Goal: Task Accomplishment & Management: Manage account settings

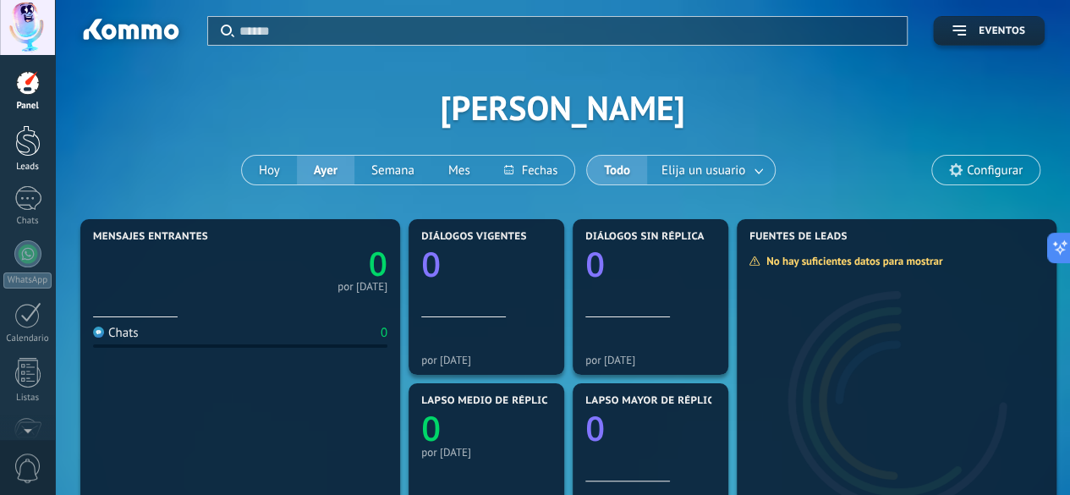
click at [34, 143] on div at bounding box center [27, 140] width 25 height 31
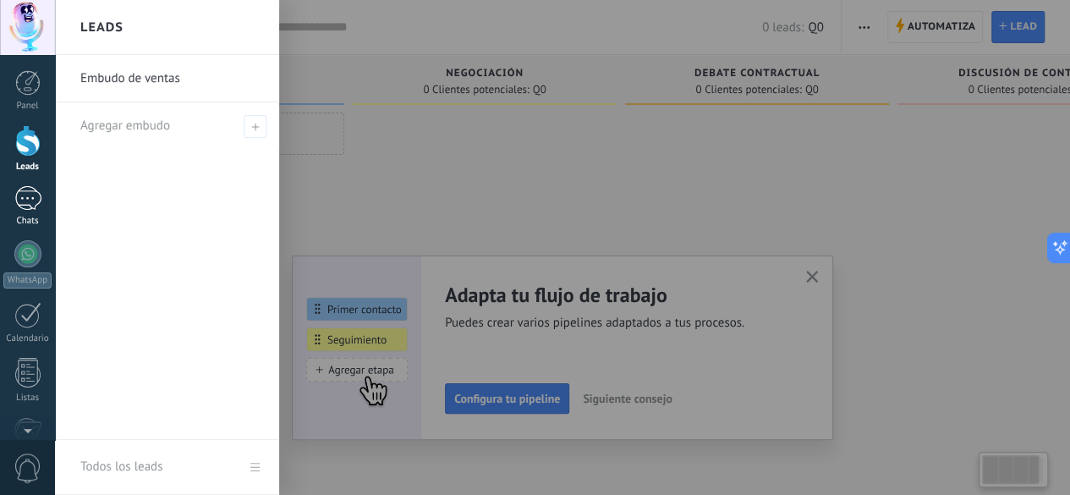
click at [34, 202] on div at bounding box center [27, 198] width 27 height 25
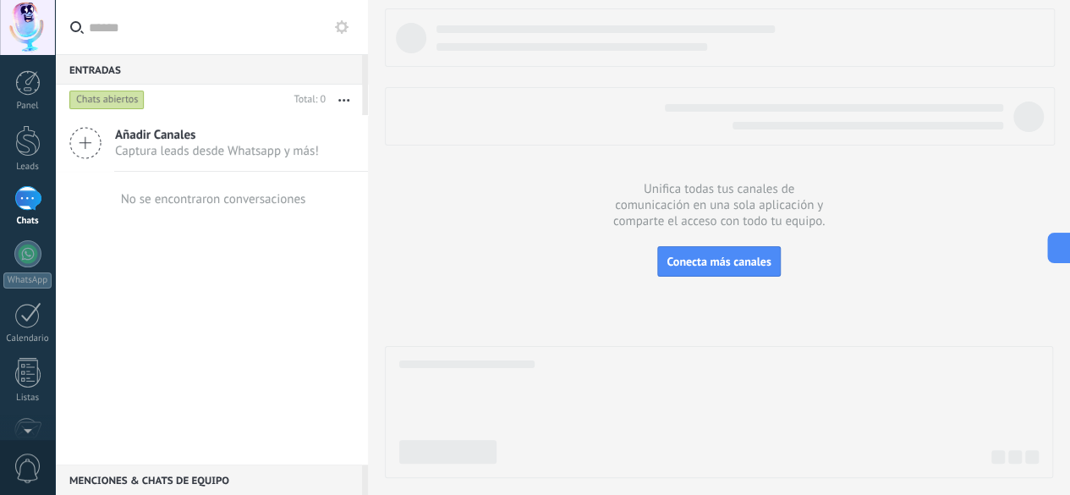
click at [32, 200] on div at bounding box center [27, 198] width 27 height 25
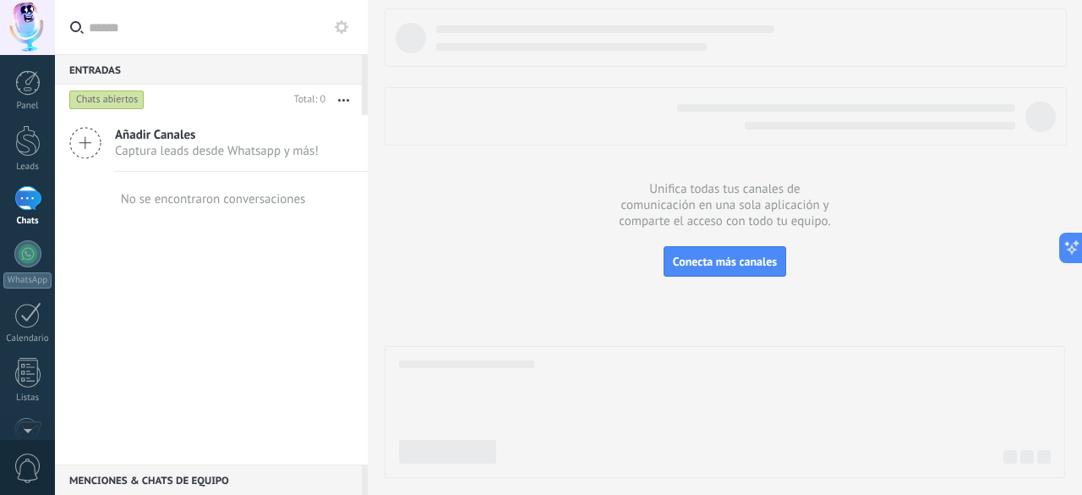
click at [113, 149] on div "Añadir Canales Captura leads desde Whatsapp y más!" at bounding box center [211, 143] width 313 height 57
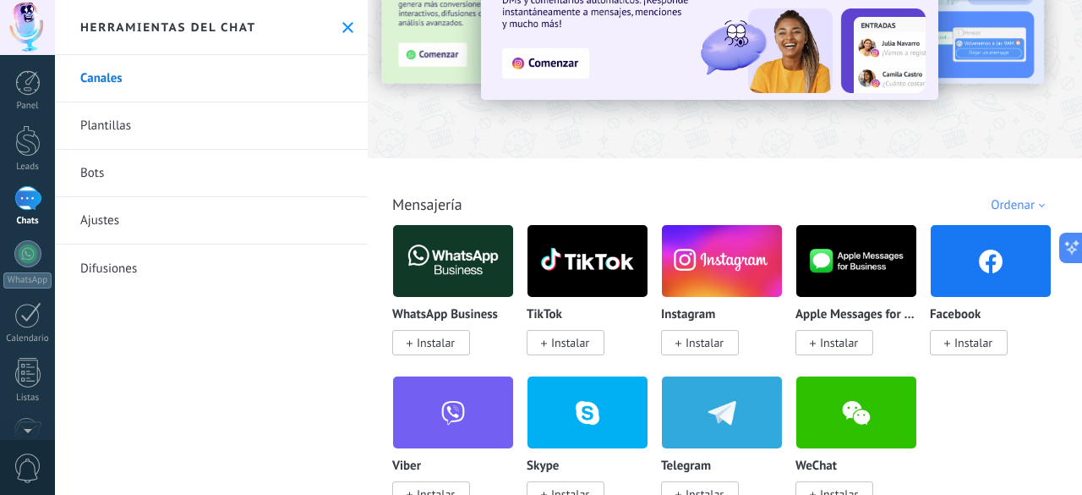
scroll to position [117, 0]
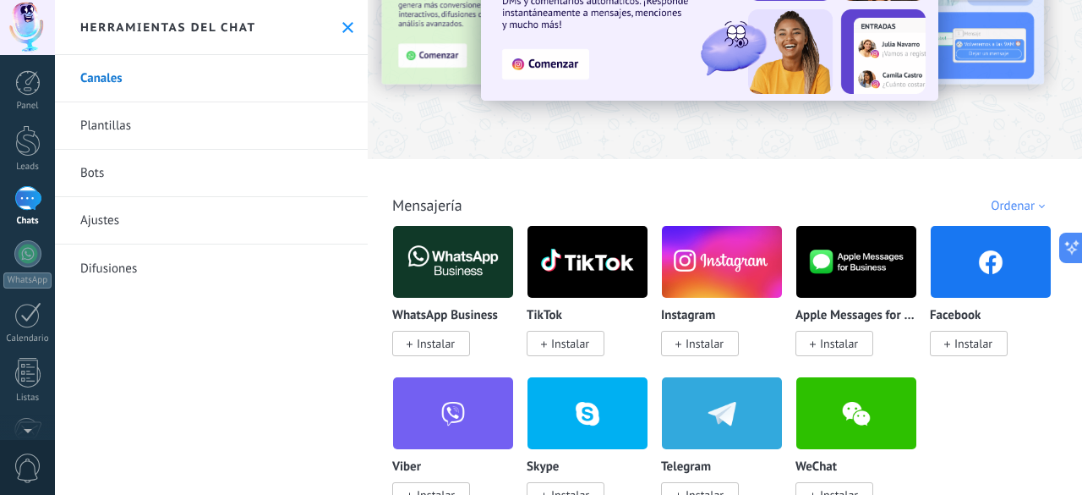
click at [566, 343] on span "Instalar" at bounding box center [570, 343] width 38 height 15
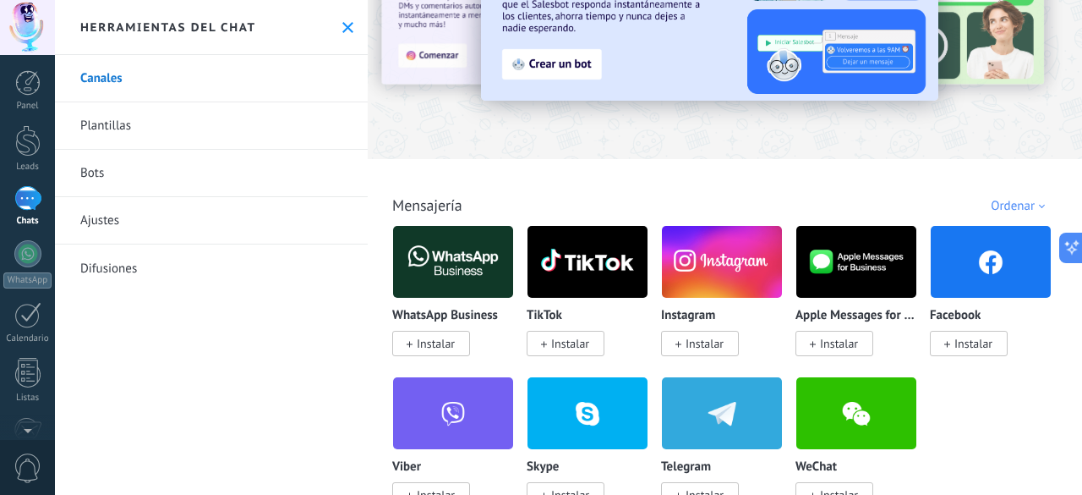
scroll to position [0, 0]
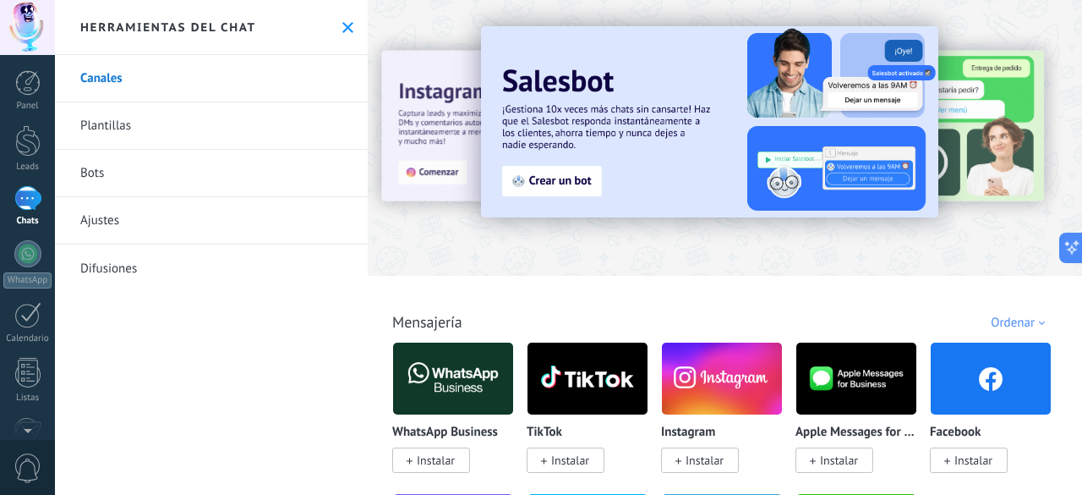
click at [866, 165] on img at bounding box center [710, 121] width 458 height 191
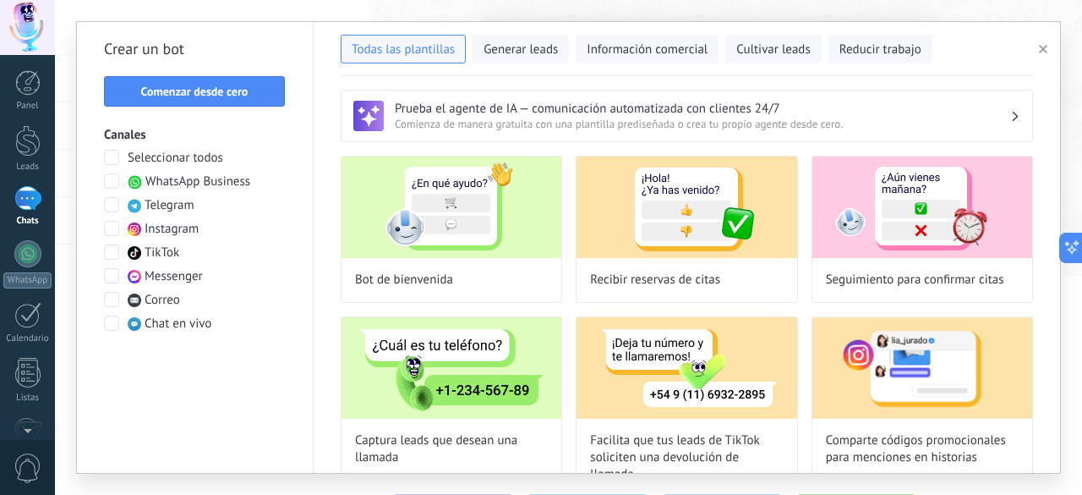
click at [111, 256] on span at bounding box center [111, 251] width 15 height 15
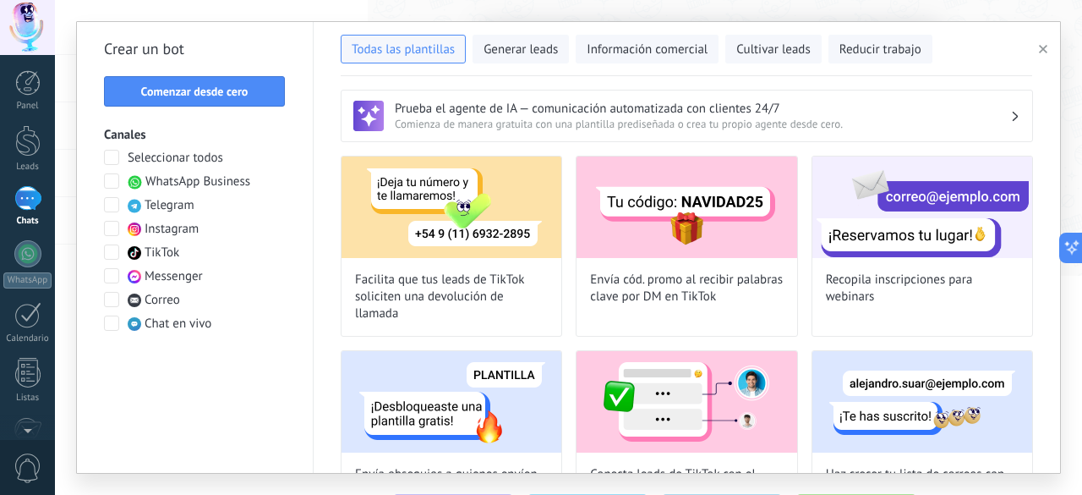
click at [111, 256] on span at bounding box center [111, 251] width 15 height 15
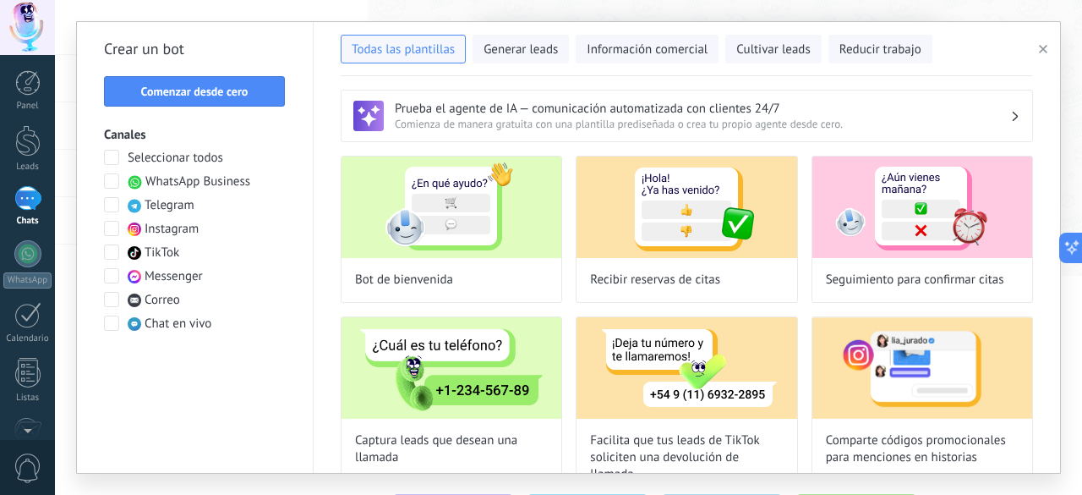
click at [111, 256] on span at bounding box center [111, 251] width 15 height 15
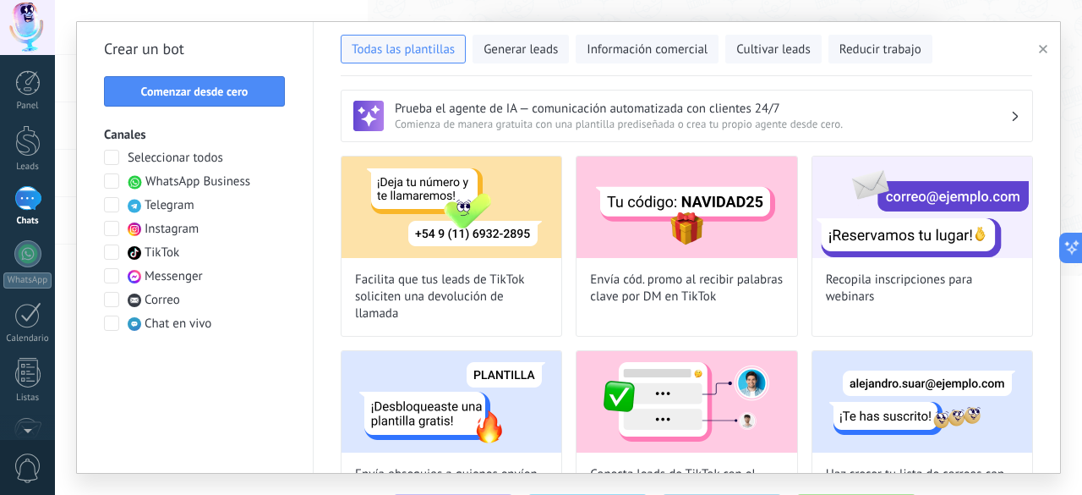
click at [113, 226] on span at bounding box center [111, 228] width 15 height 15
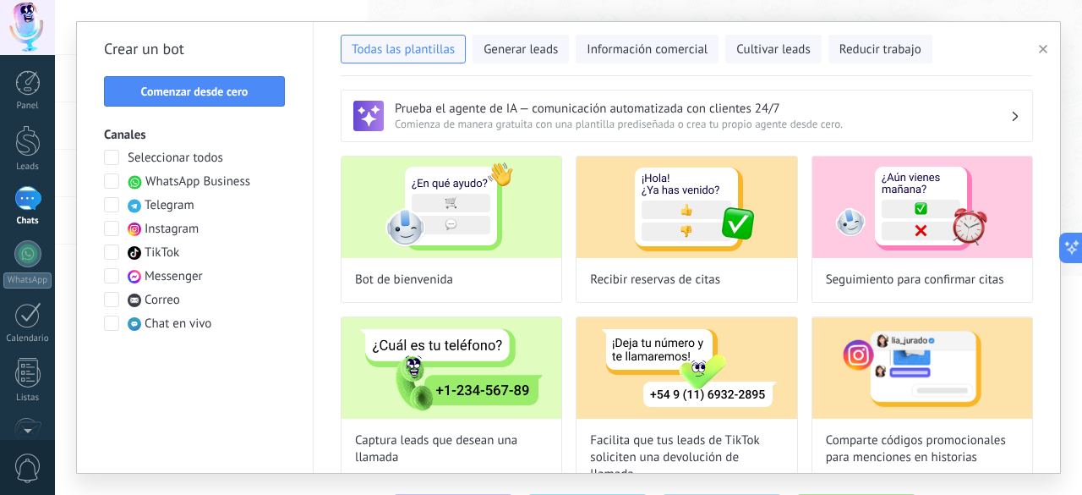
click at [113, 273] on span at bounding box center [111, 275] width 15 height 15
click at [112, 185] on span at bounding box center [111, 180] width 15 height 15
click at [14, 335] on div "Calendario" at bounding box center [27, 338] width 49 height 11
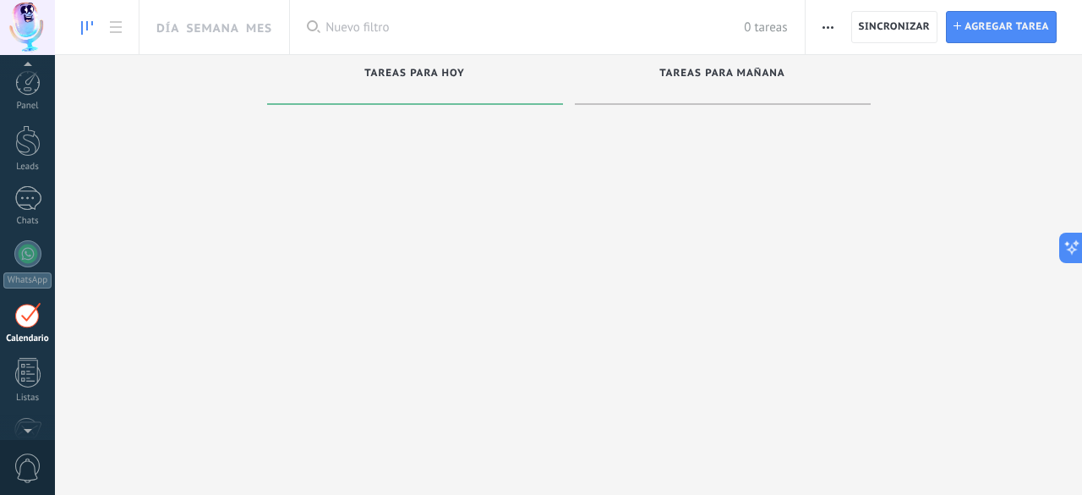
scroll to position [48, 0]
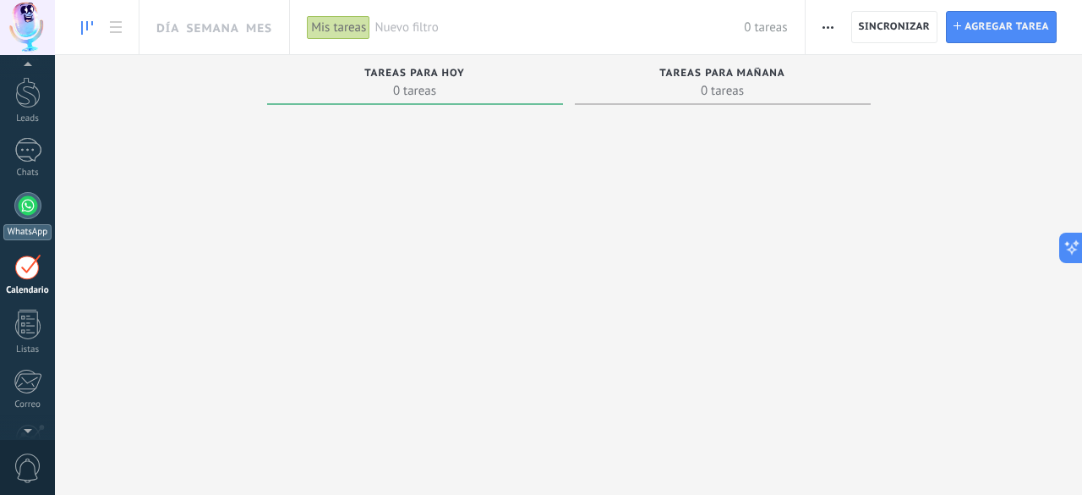
click at [8, 202] on link "WhatsApp" at bounding box center [27, 216] width 55 height 48
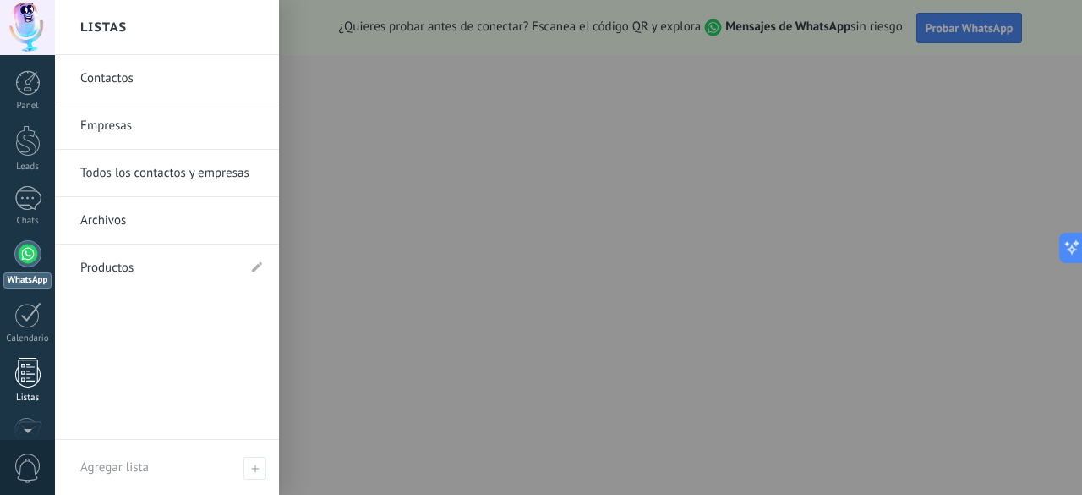
click at [32, 370] on div at bounding box center [27, 373] width 25 height 30
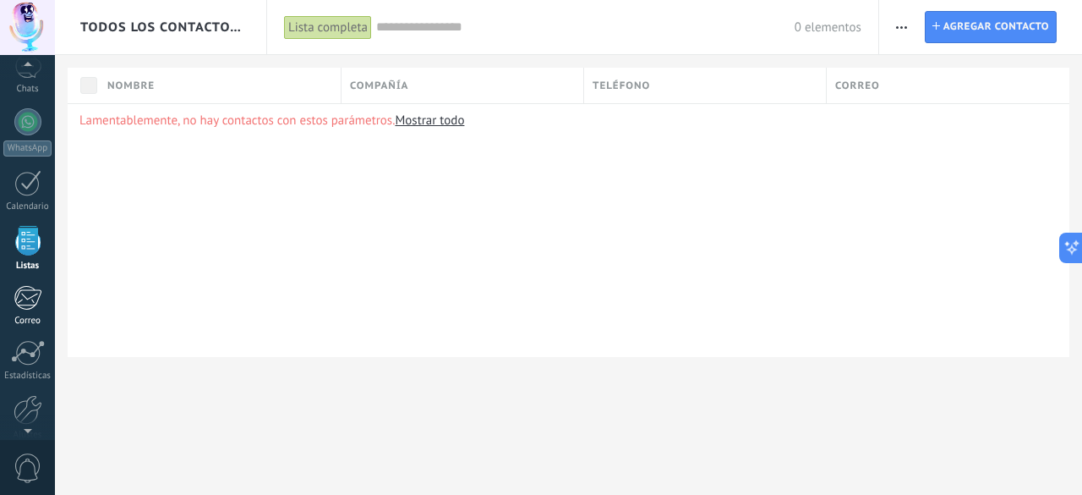
scroll to position [133, 0]
click at [30, 395] on div at bounding box center [28, 409] width 29 height 30
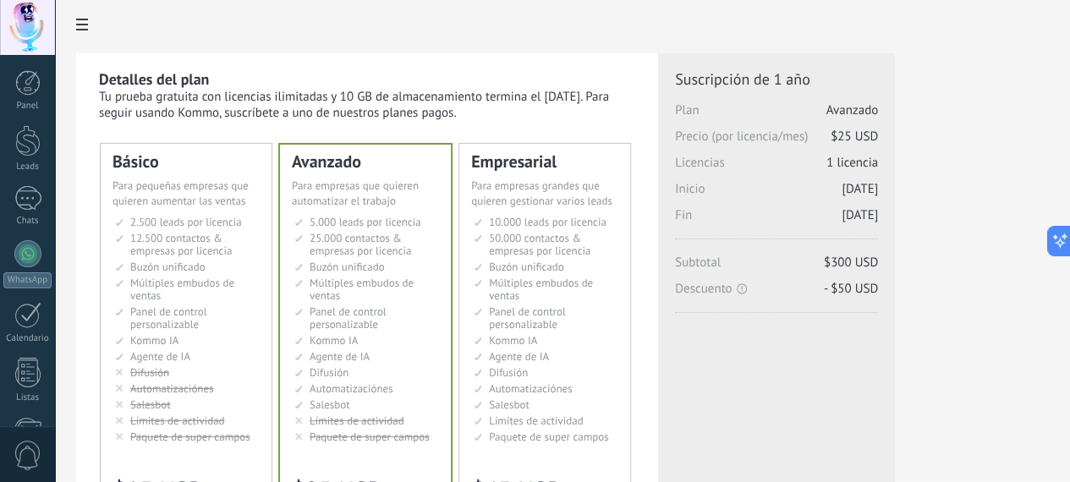
scroll to position [1, 24]
click at [249, 208] on span "Para pequeñas empresas que quieren aumentar las ventas" at bounding box center [180, 193] width 136 height 30
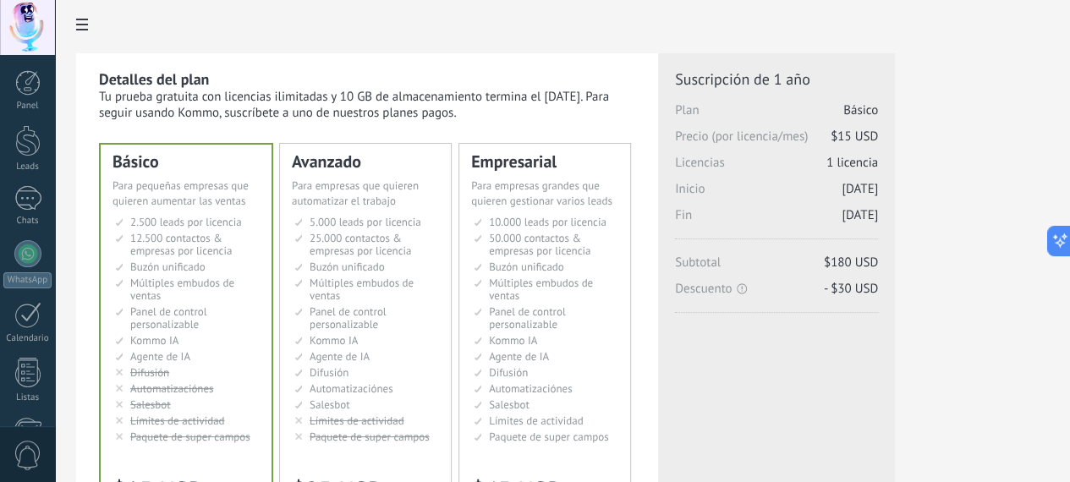
click at [451, 215] on div "Avanzado Для автоматизации сделок в растущей компании For growing businesses th…" at bounding box center [365, 338] width 171 height 389
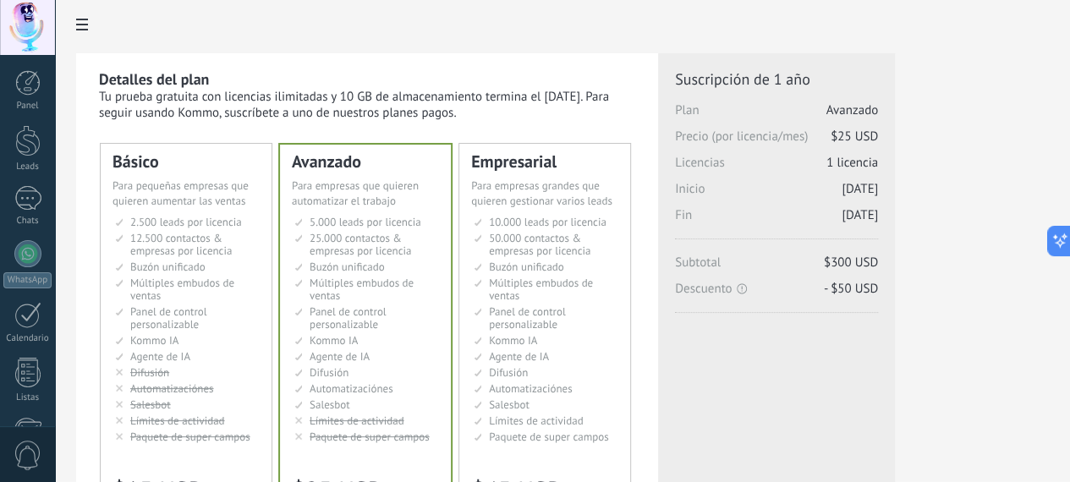
click at [242, 224] on span "2.500 leads por licencia" at bounding box center [186, 222] width 112 height 14
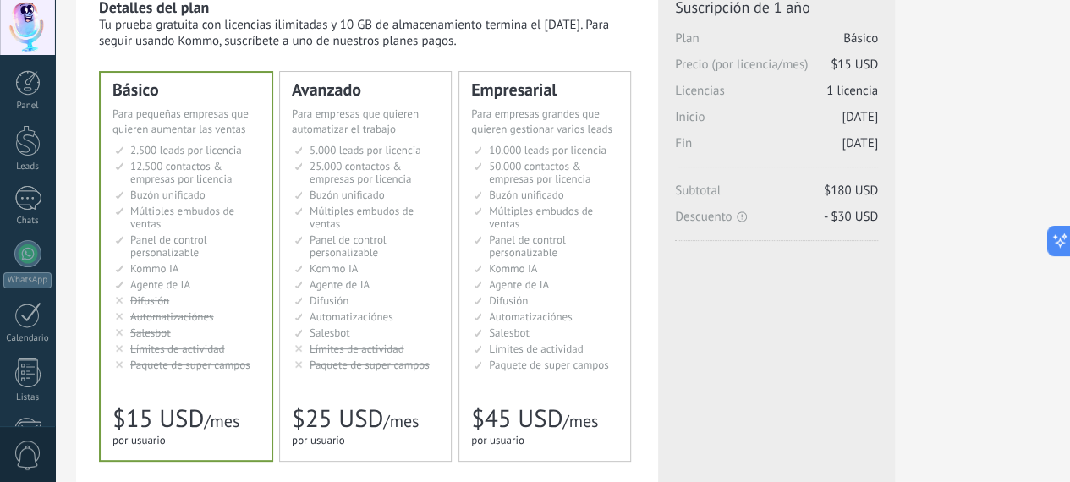
scroll to position [72, 24]
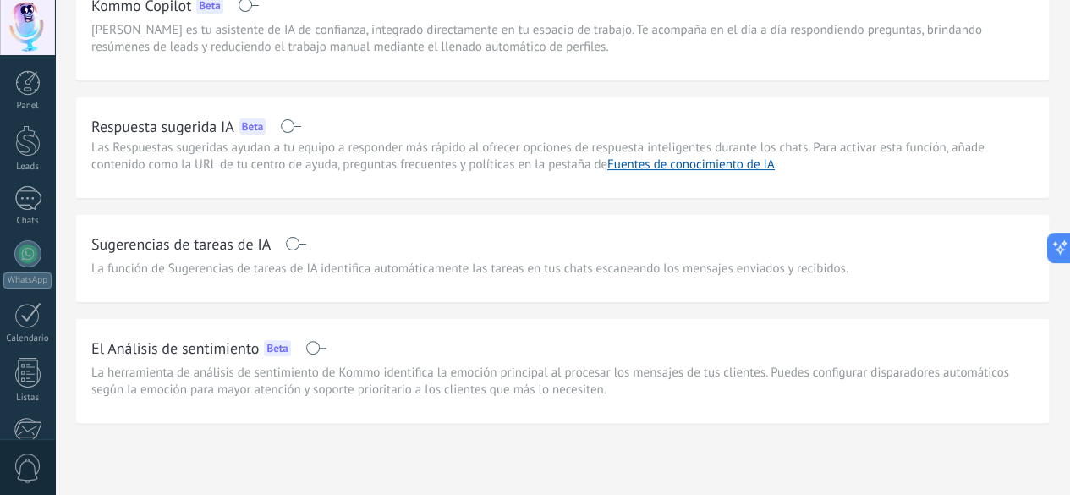
scroll to position [112, 0]
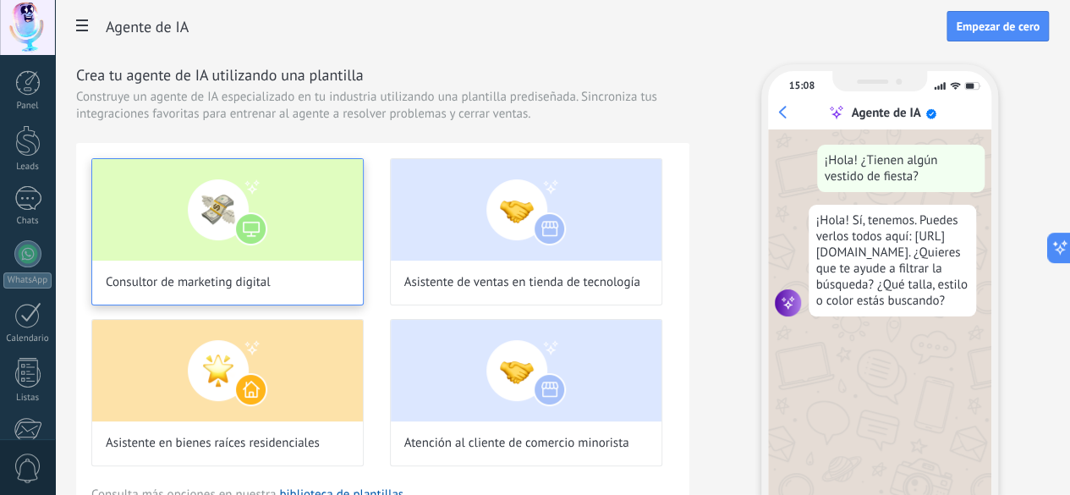
click at [363, 258] on img at bounding box center [227, 209] width 271 height 101
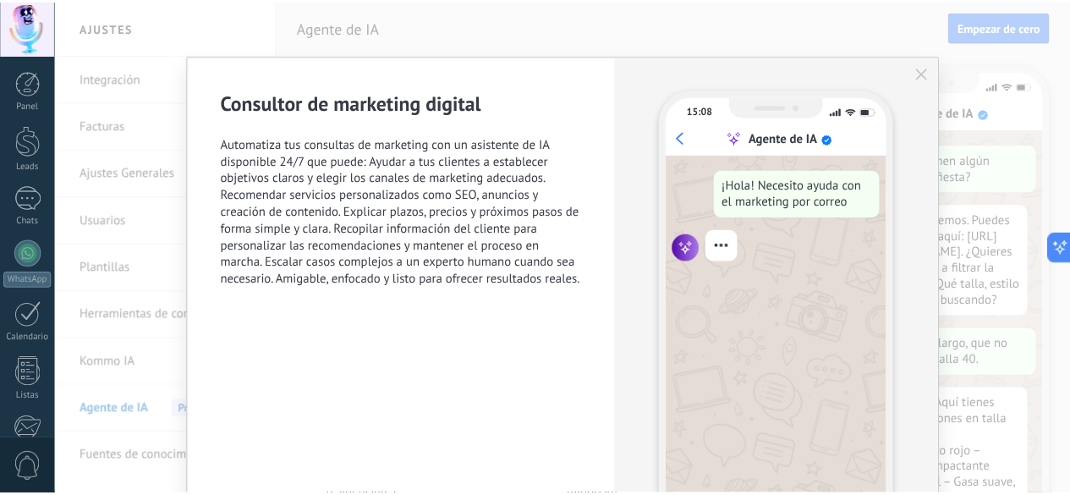
scroll to position [56, 0]
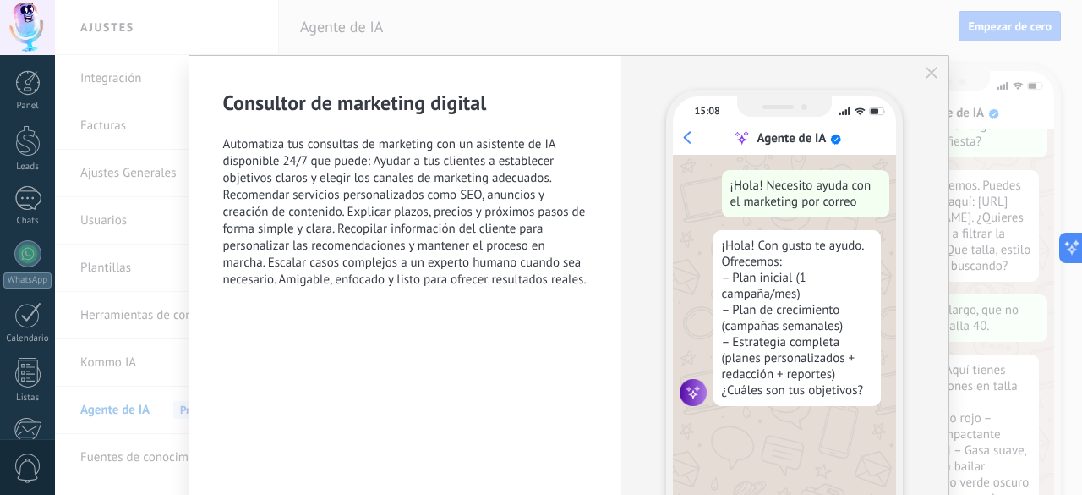
click at [930, 73] on use "button" at bounding box center [932, 73] width 12 height 12
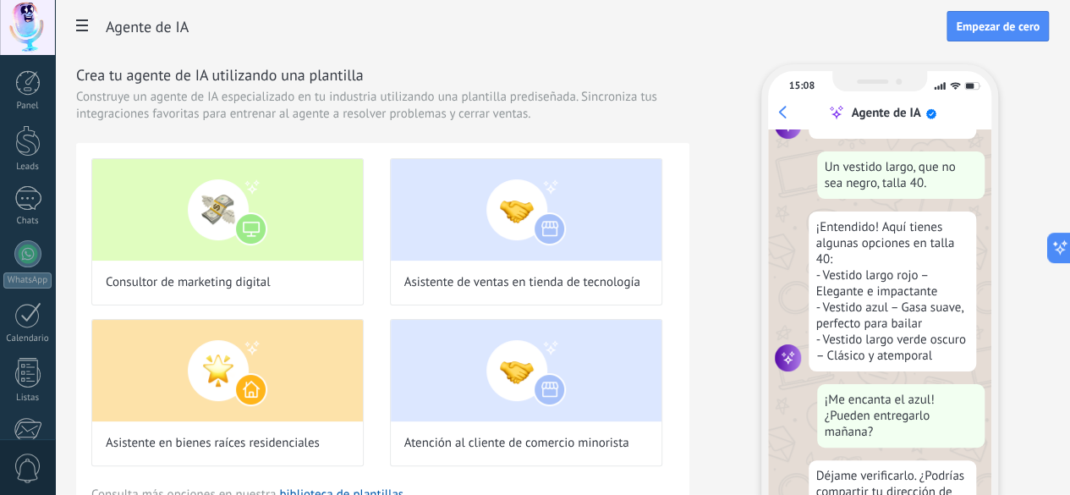
scroll to position [210, 0]
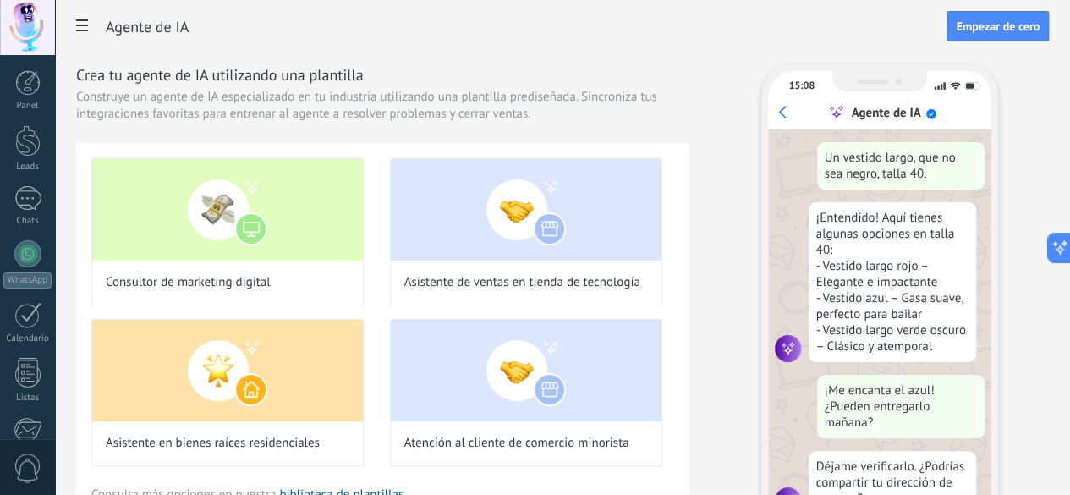
click at [736, 36] on h2 "Agente de IA" at bounding box center [526, 27] width 841 height 34
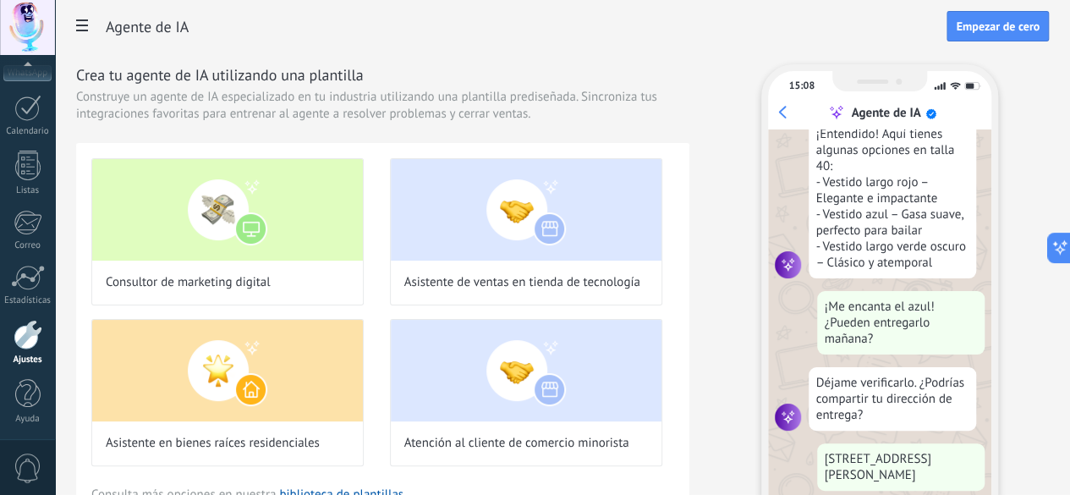
scroll to position [315, 0]
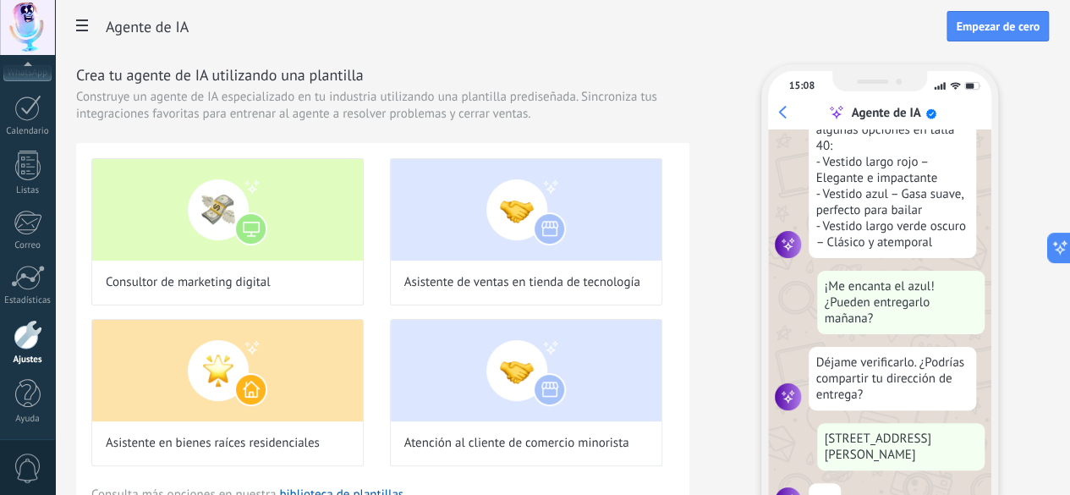
click at [25, 25] on div at bounding box center [27, 27] width 55 height 55
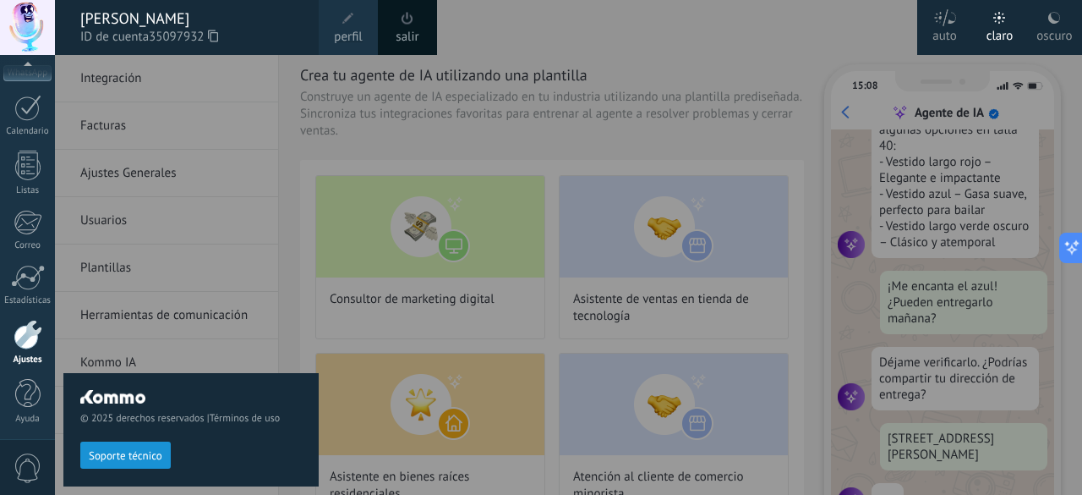
click at [413, 25] on span at bounding box center [407, 18] width 19 height 19
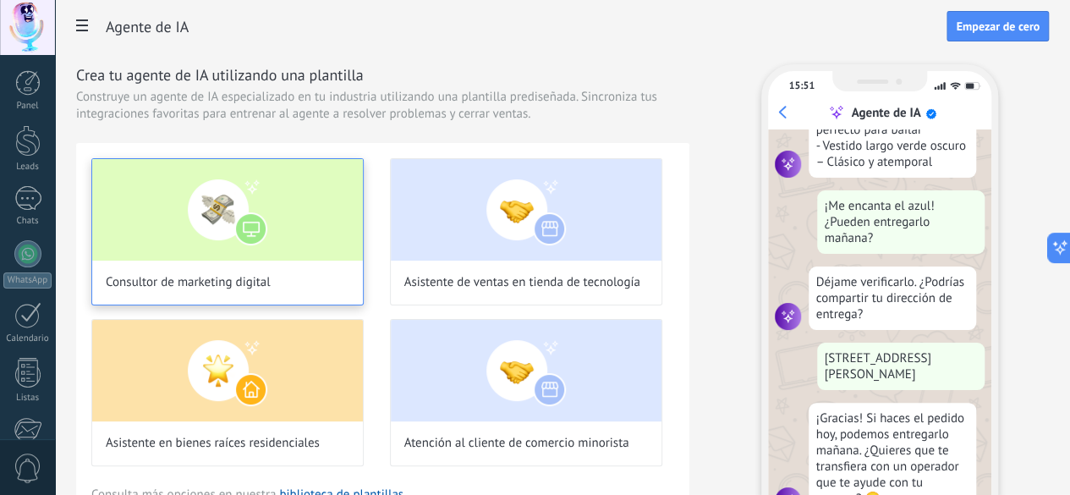
scroll to position [397, 0]
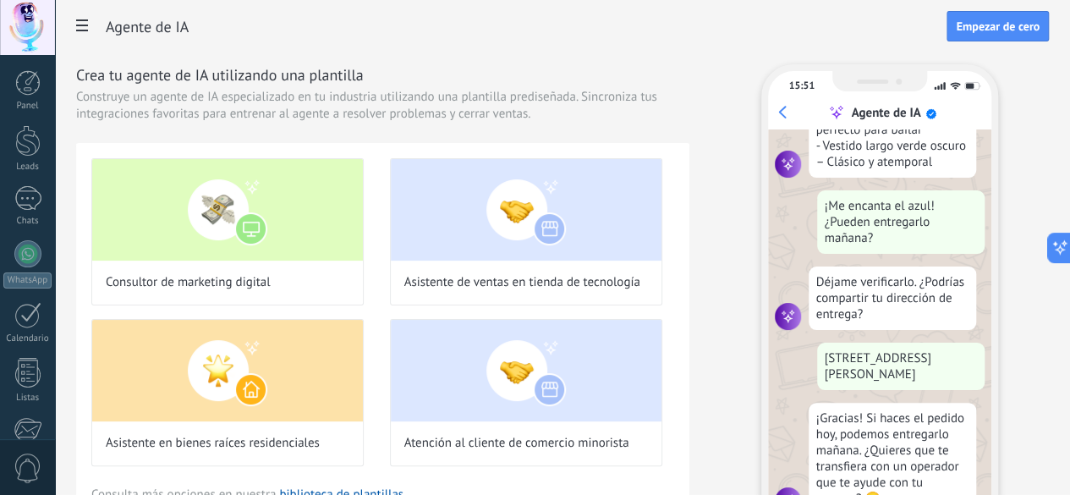
drag, startPoint x: 880, startPoint y: 178, endPoint x: 881, endPoint y: 196, distance: 17.8
click at [880, 178] on div "¡Hola! ¿Tienen algún vestido de fiesta? ¡Hola! Sí, tenemos. Puedes verlos todos…" at bounding box center [879, 332] width 223 height 406
drag, startPoint x: 885, startPoint y: 206, endPoint x: 900, endPoint y: 218, distance: 19.8
click at [900, 218] on div "¡Me encanta el azul! ¿Pueden entregarlo mañana?" at bounding box center [900, 221] width 167 height 63
click at [902, 218] on div "¡Me encanta el azul! ¿Pueden entregarlo mañana?" at bounding box center [900, 221] width 167 height 63
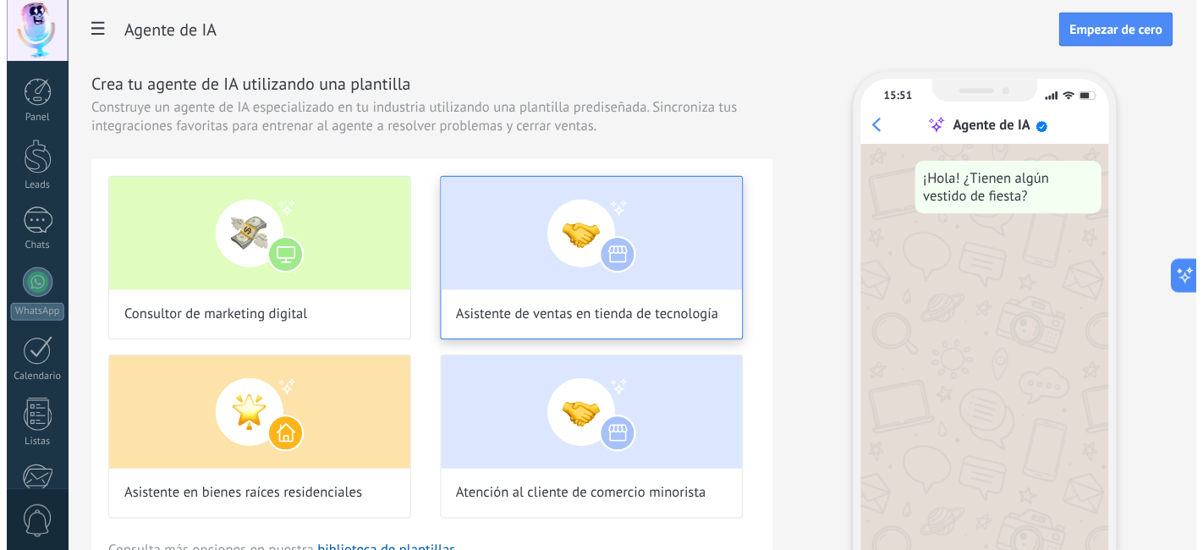
scroll to position [0, 0]
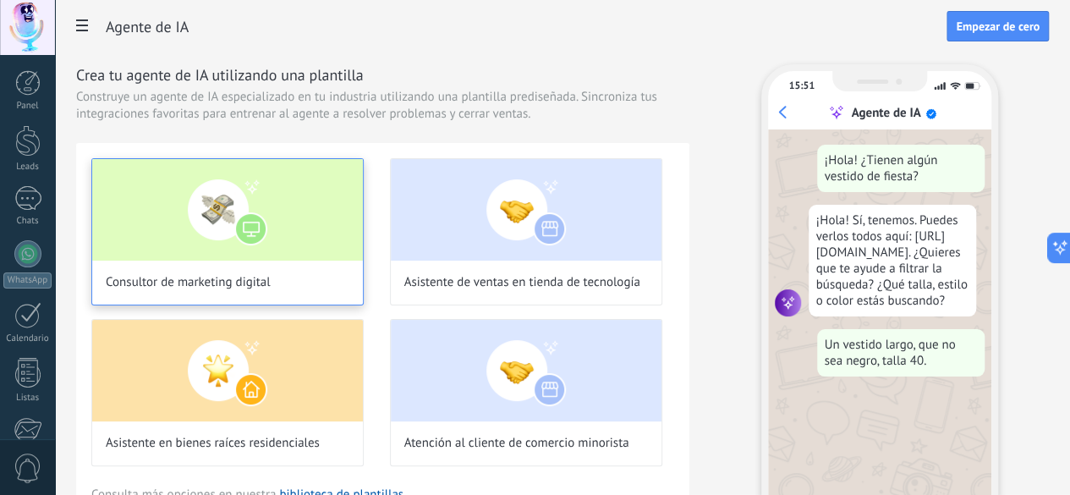
click at [363, 260] on img at bounding box center [227, 209] width 271 height 101
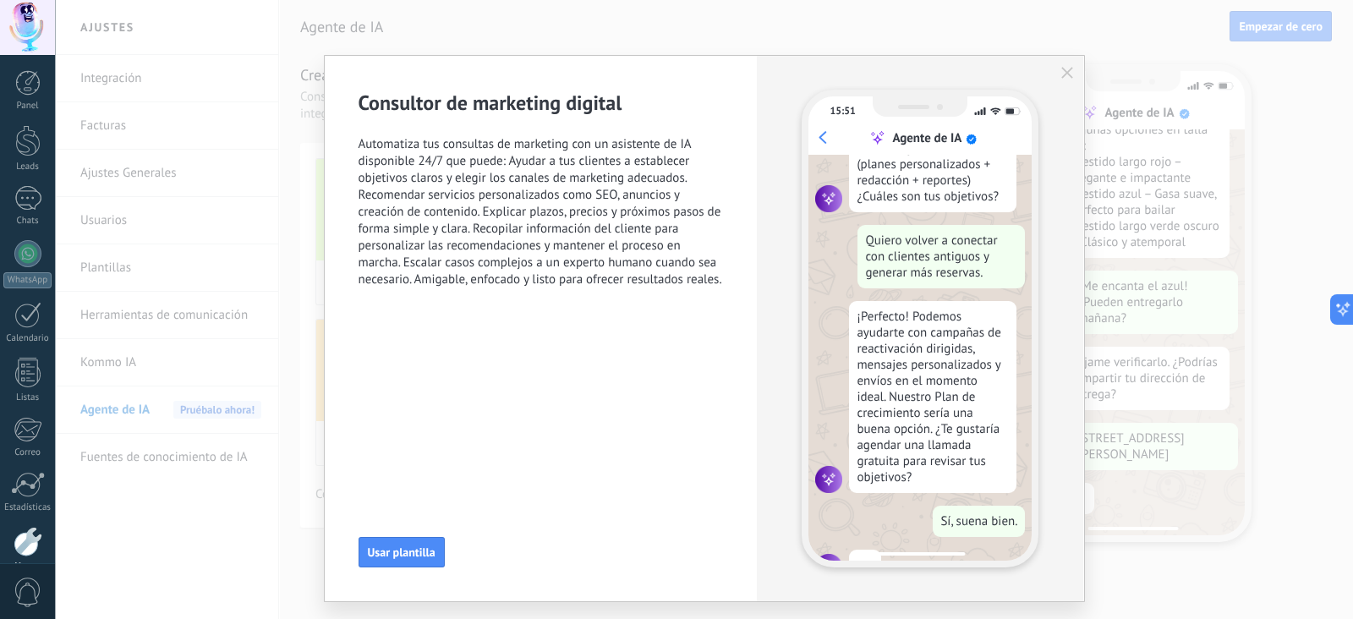
scroll to position [238, 0]
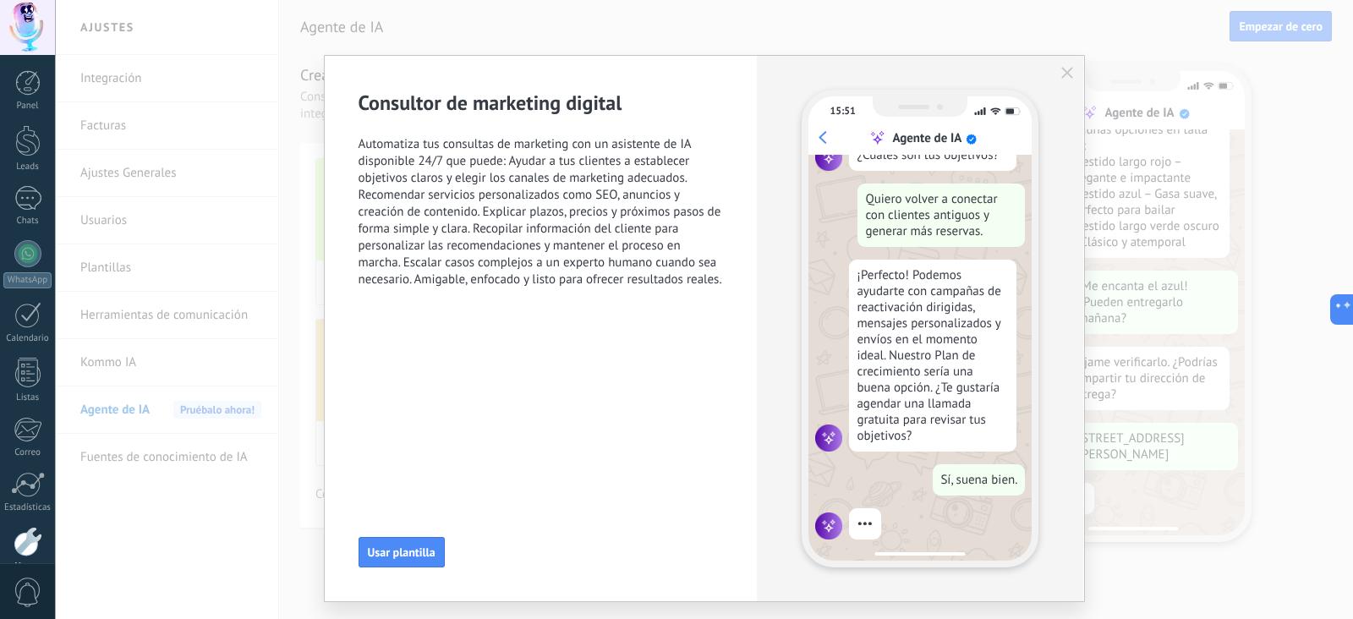
click at [1065, 77] on icon "button" at bounding box center [1067, 73] width 12 height 12
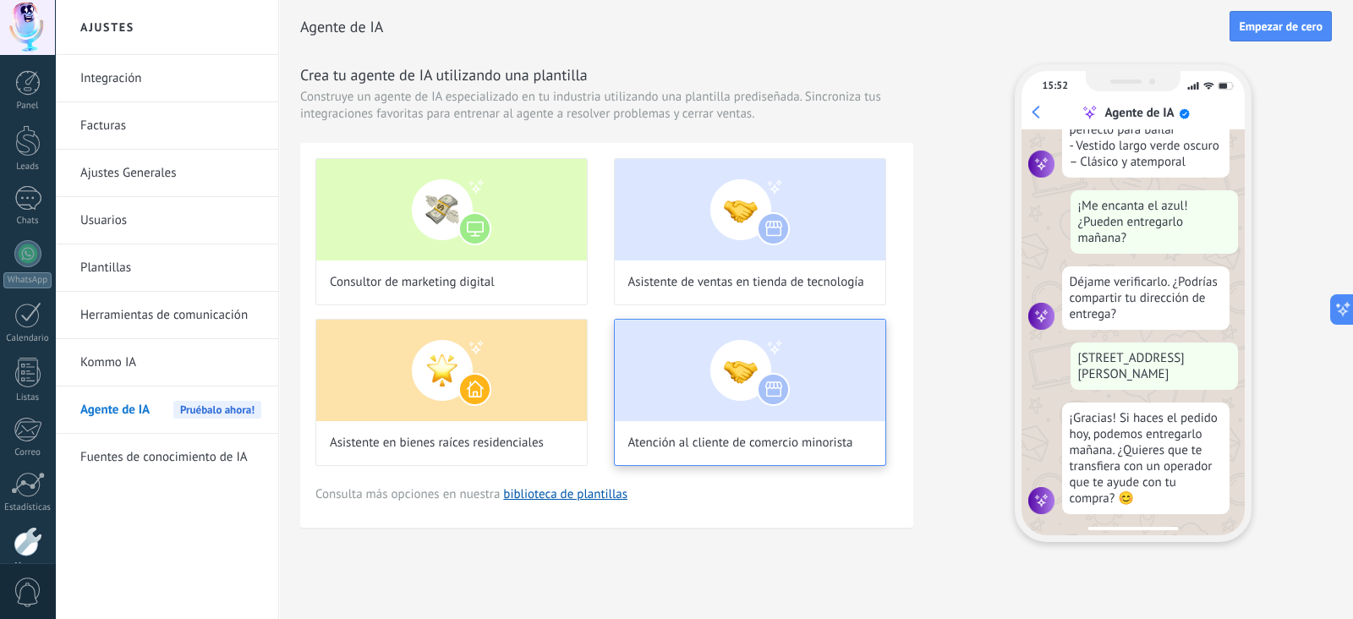
scroll to position [392, 0]
click at [603, 494] on link "biblioteca de plantillas" at bounding box center [565, 494] width 124 height 16
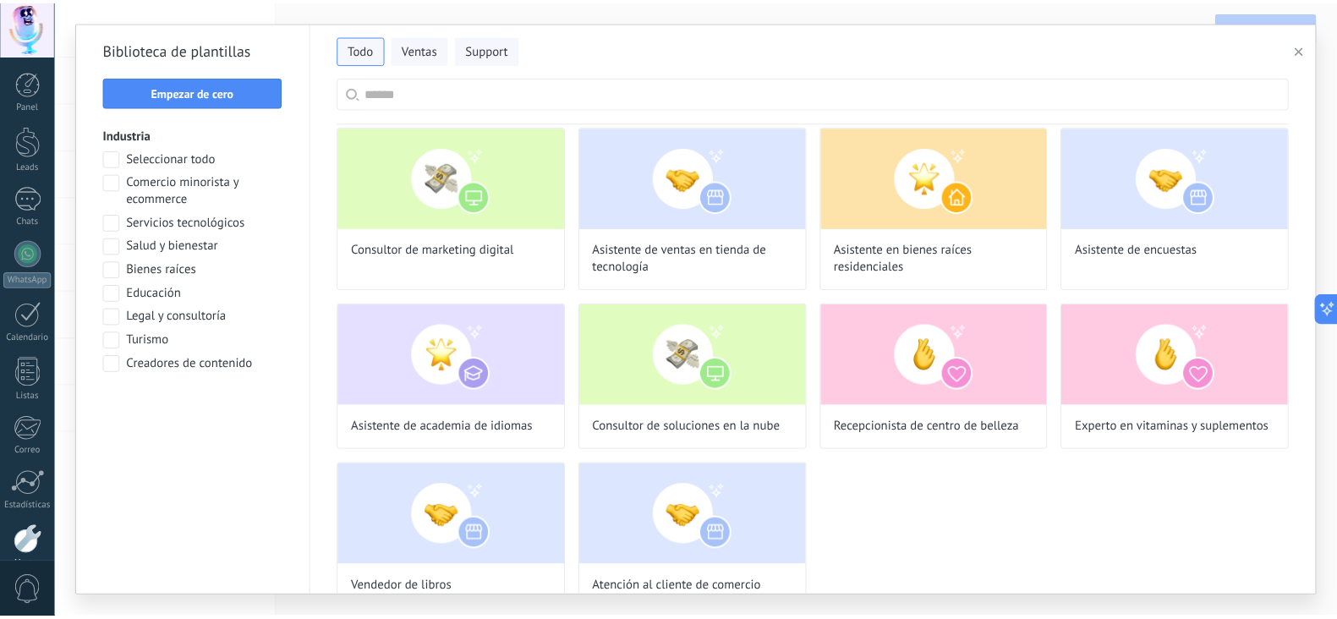
scroll to position [0, 0]
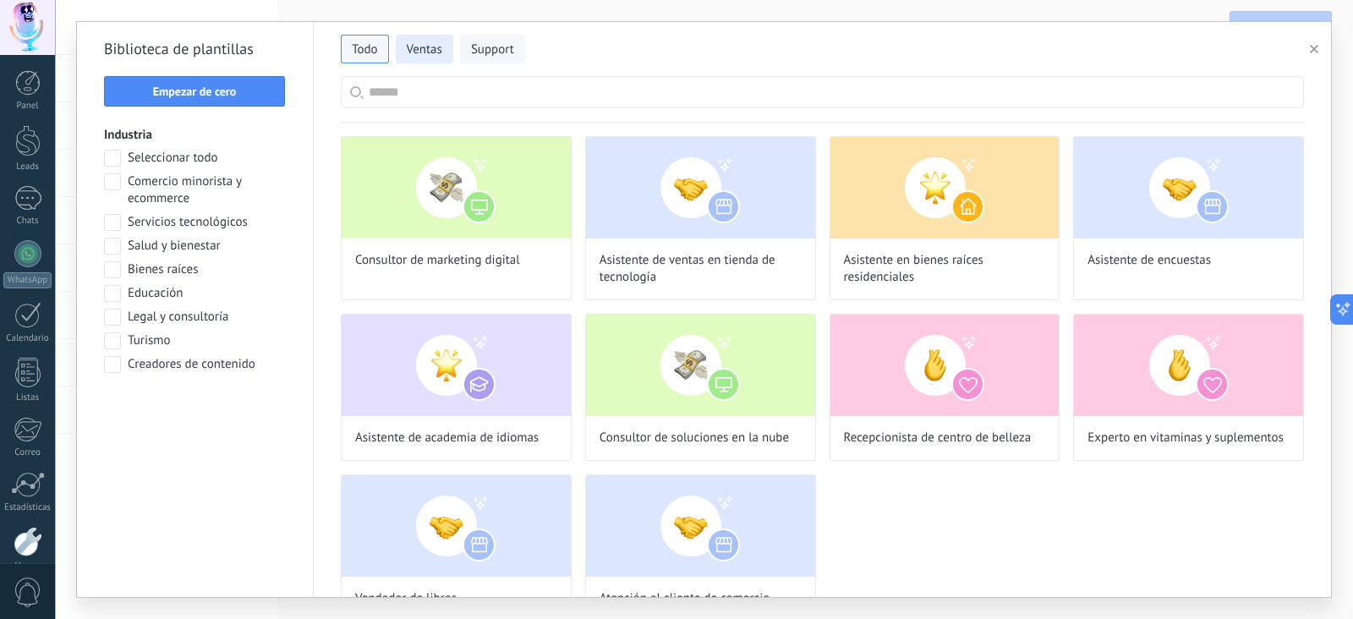
click at [410, 47] on span "Ventas" at bounding box center [425, 49] width 36 height 17
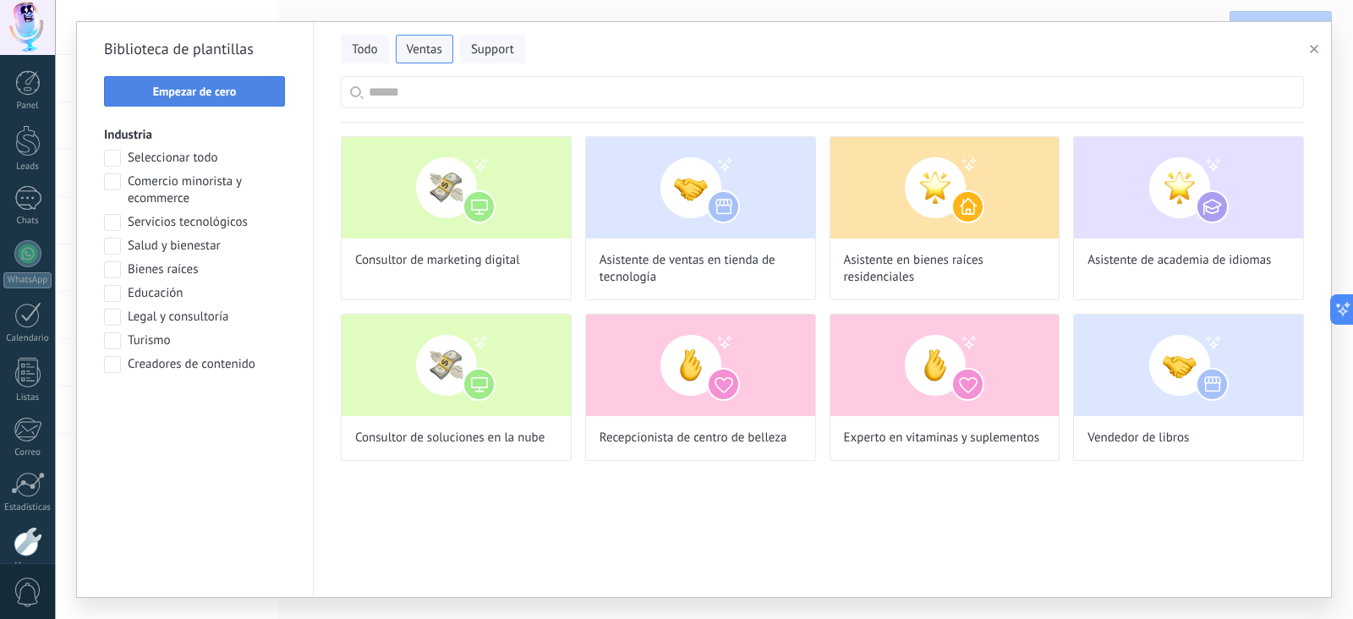
click at [217, 90] on span "Empezar de cero" at bounding box center [195, 91] width 84 height 12
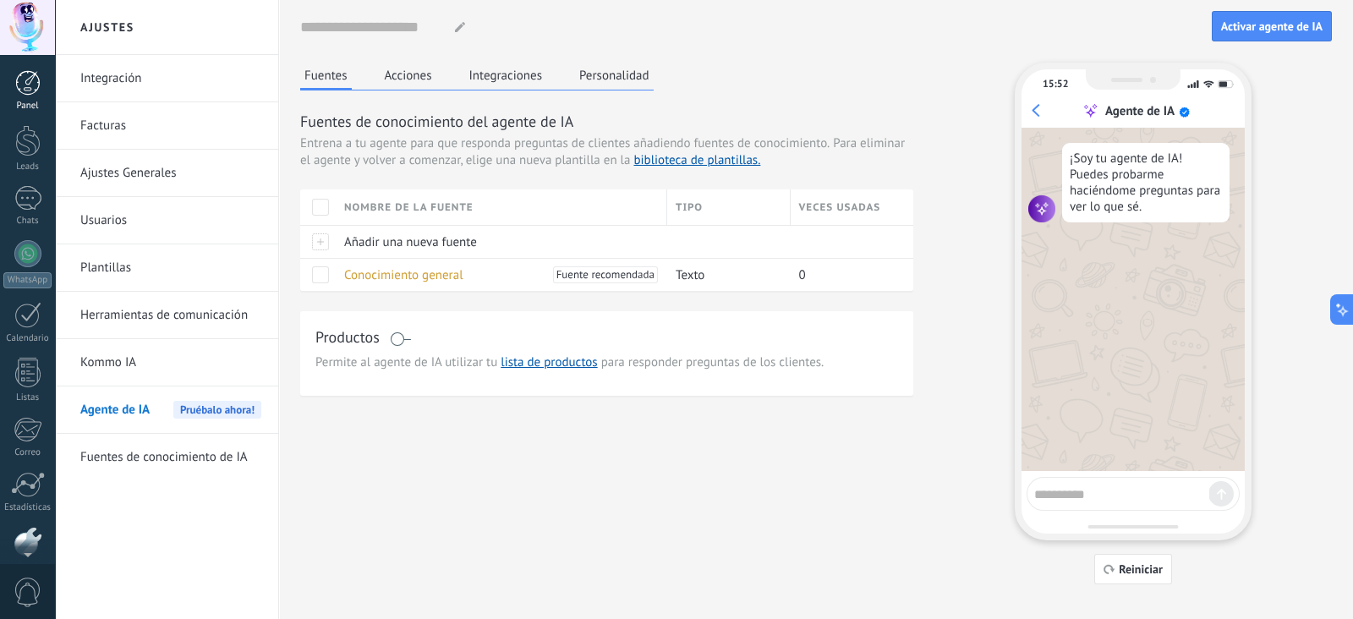
click at [35, 79] on div at bounding box center [27, 82] width 25 height 25
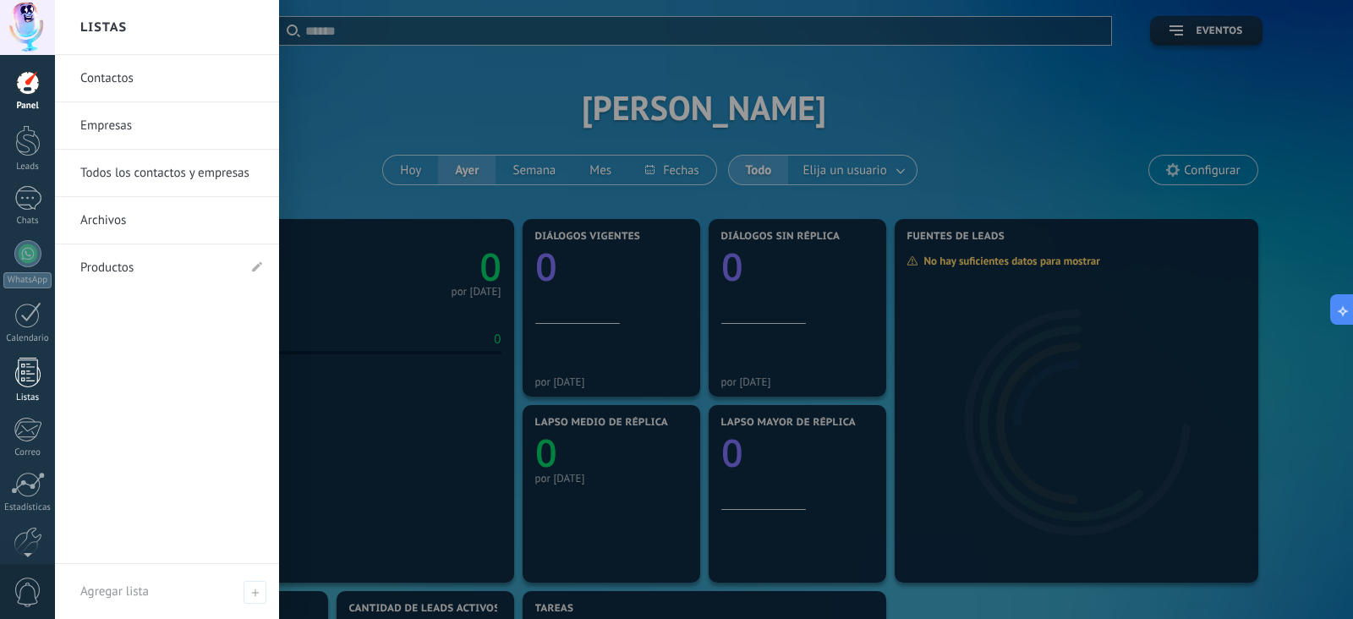
click at [37, 378] on div at bounding box center [27, 373] width 25 height 30
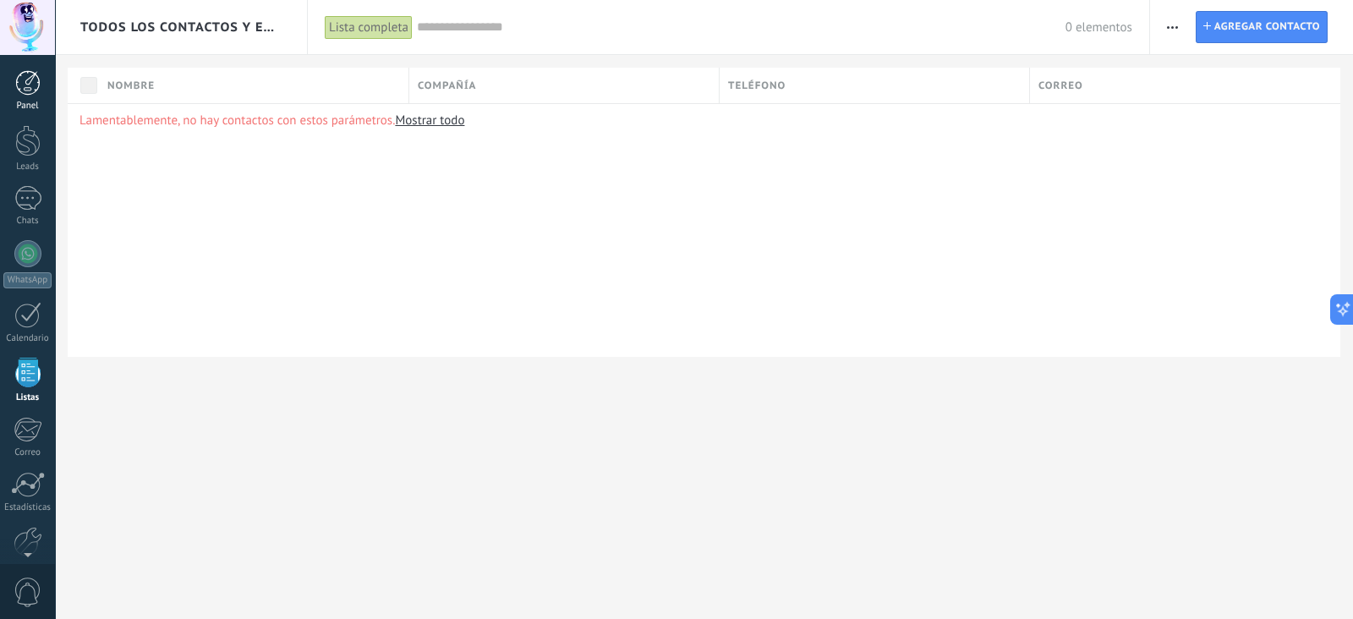
click at [27, 84] on div at bounding box center [27, 82] width 25 height 25
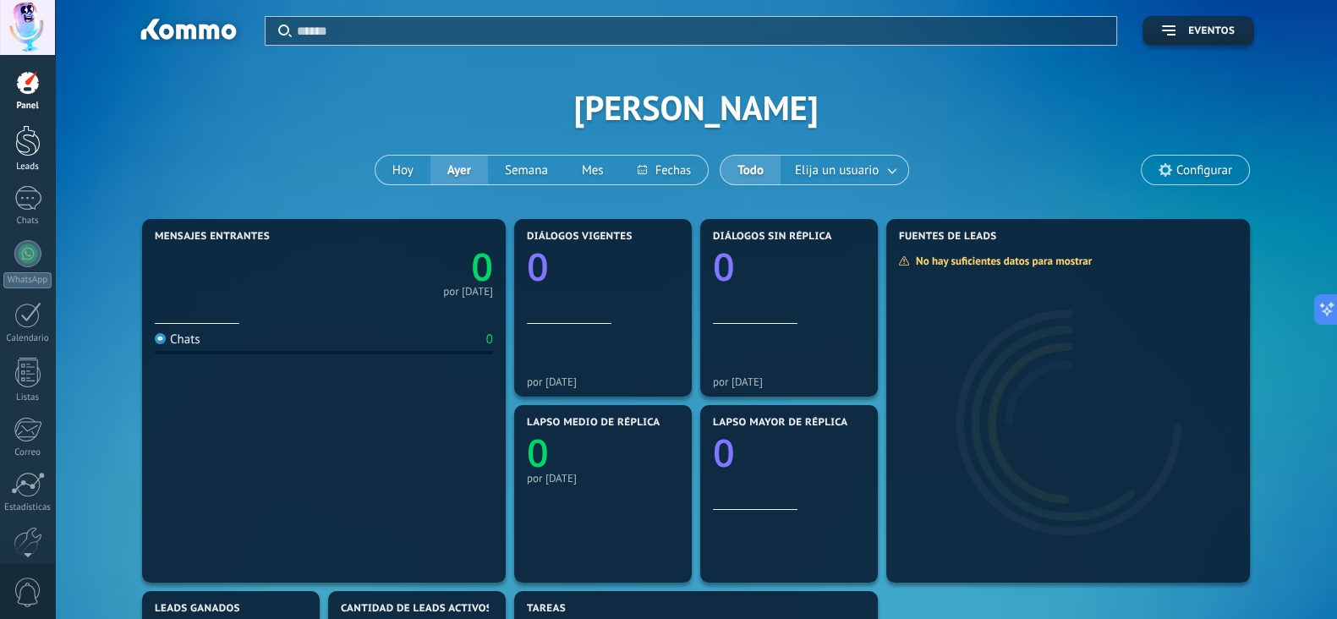
click at [22, 137] on div at bounding box center [27, 140] width 25 height 31
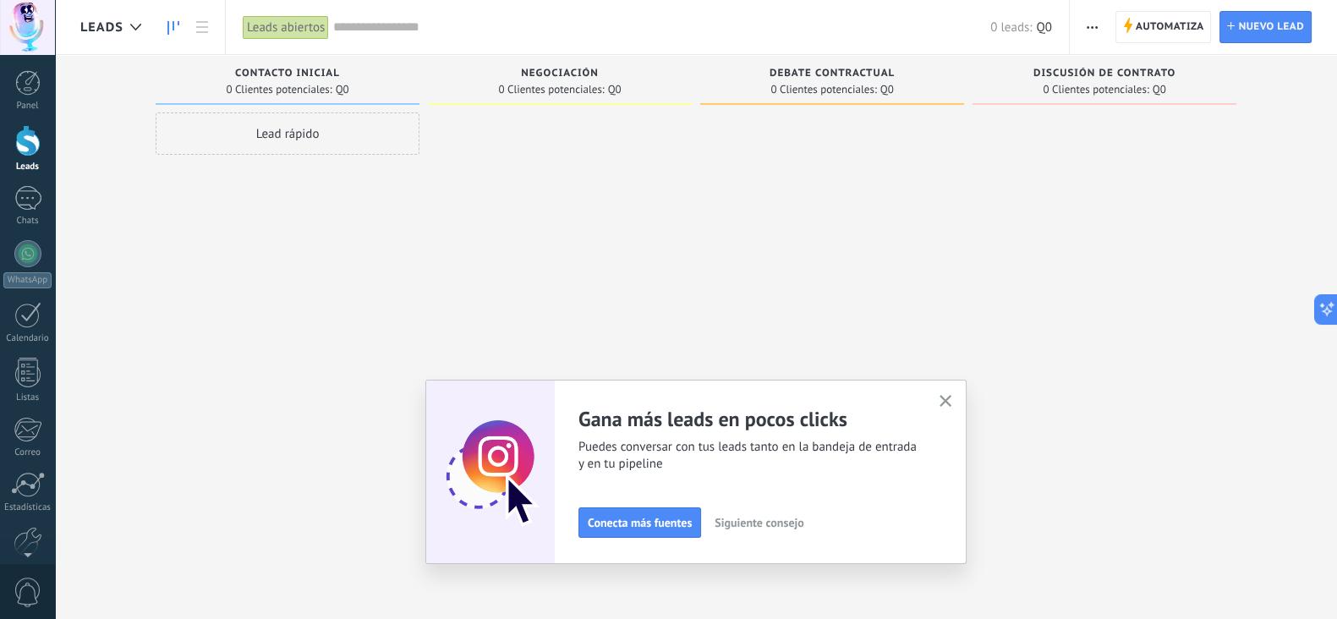
click at [952, 403] on icon "button" at bounding box center [946, 401] width 13 height 13
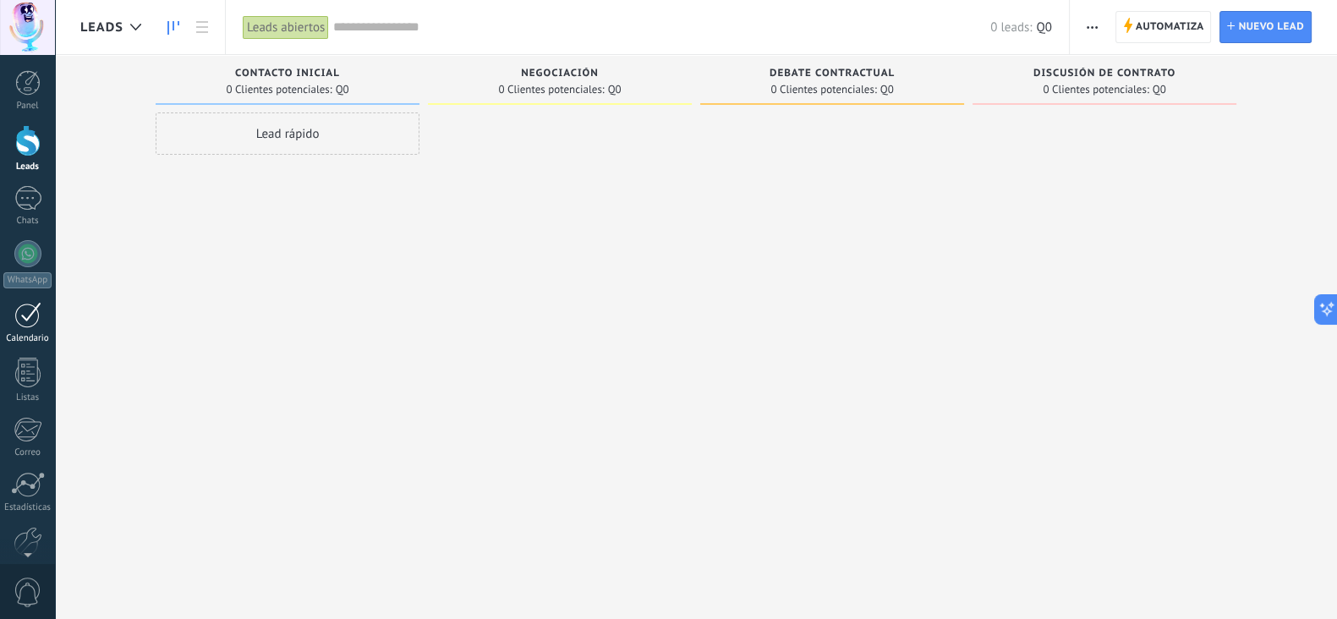
click at [36, 315] on div at bounding box center [27, 315] width 27 height 26
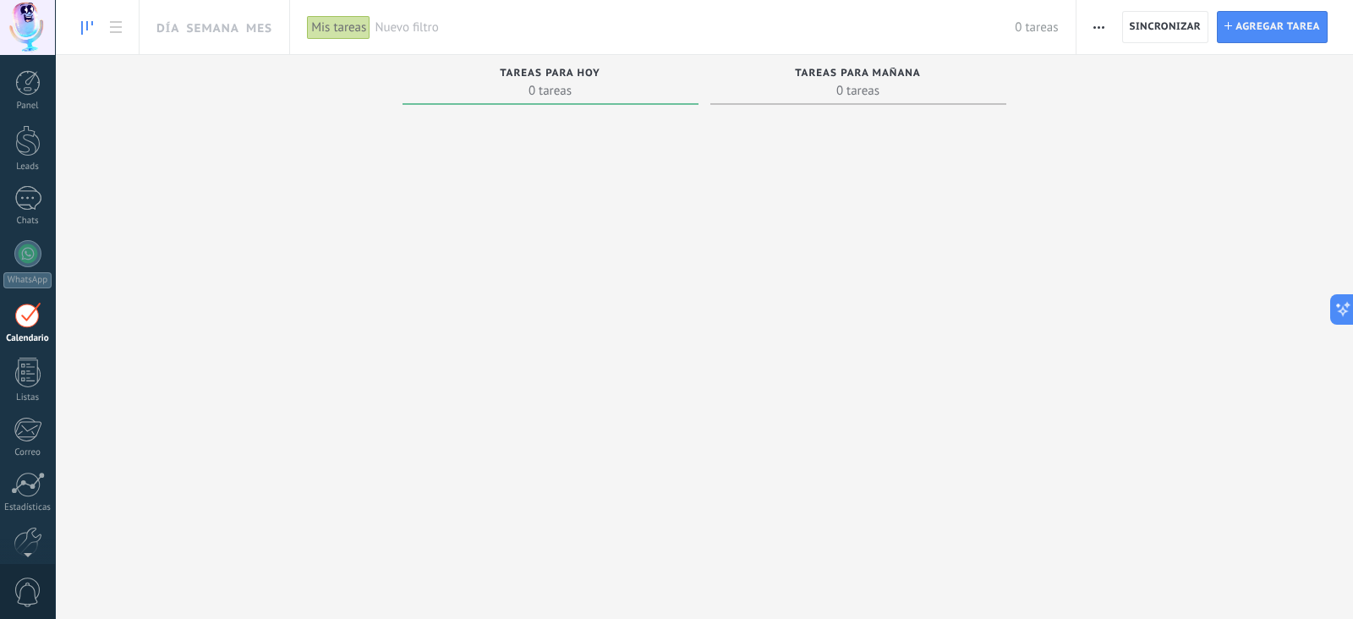
click at [25, 330] on link "Calendario" at bounding box center [27, 323] width 55 height 42
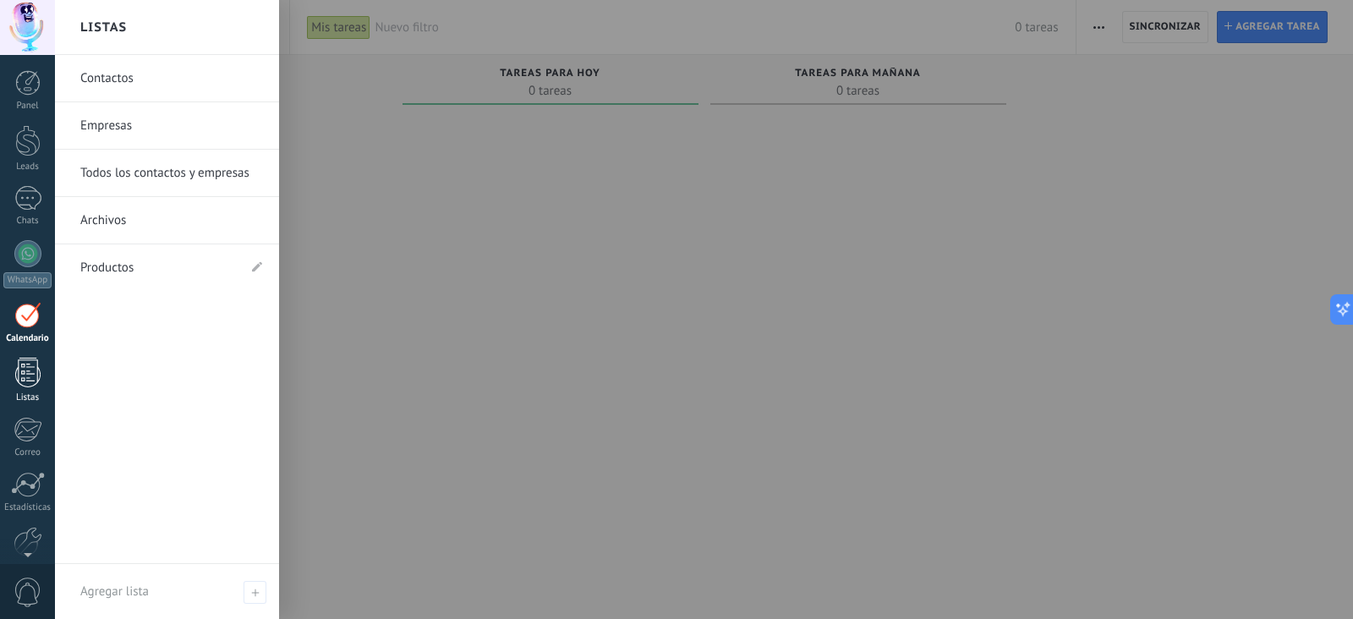
click at [26, 394] on div "Listas" at bounding box center [27, 397] width 49 height 11
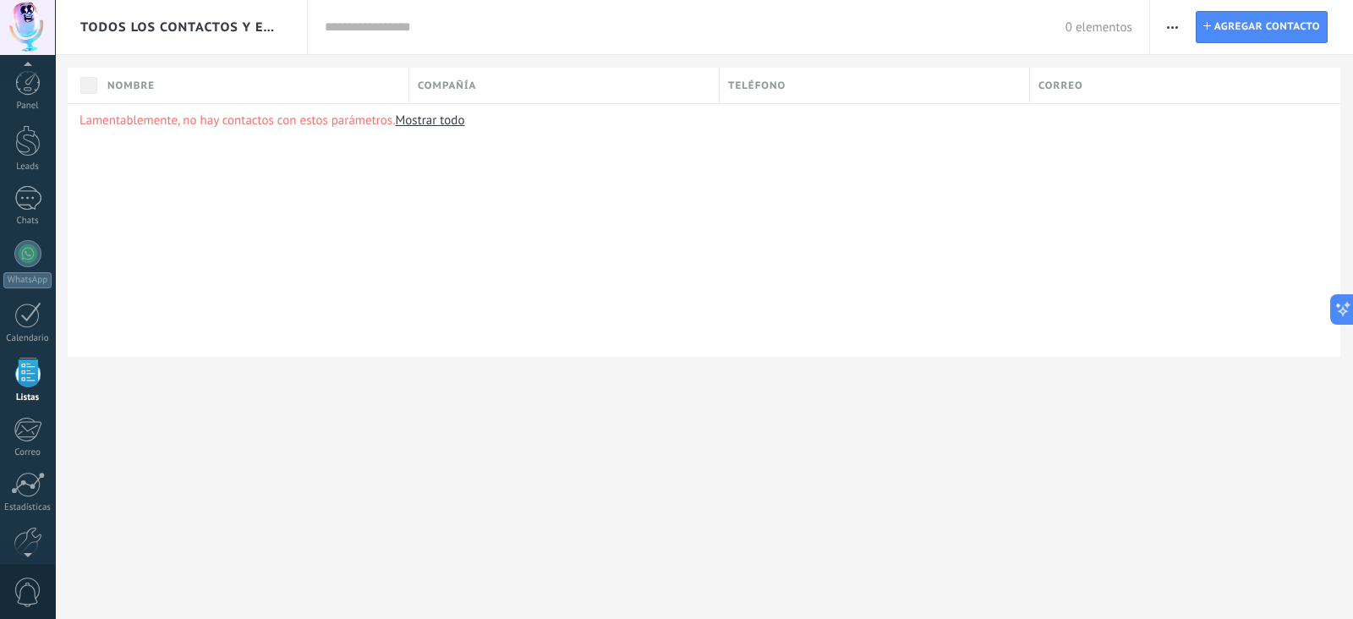
scroll to position [42, 0]
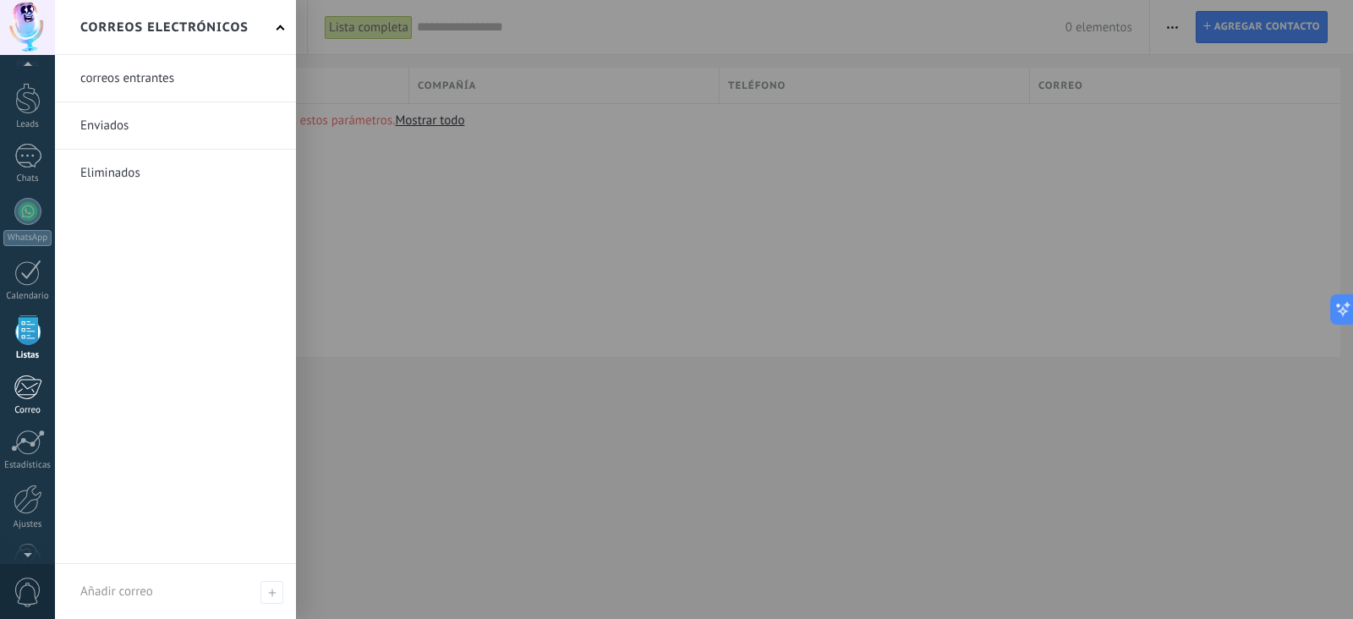
click at [30, 395] on div at bounding box center [28, 387] width 28 height 25
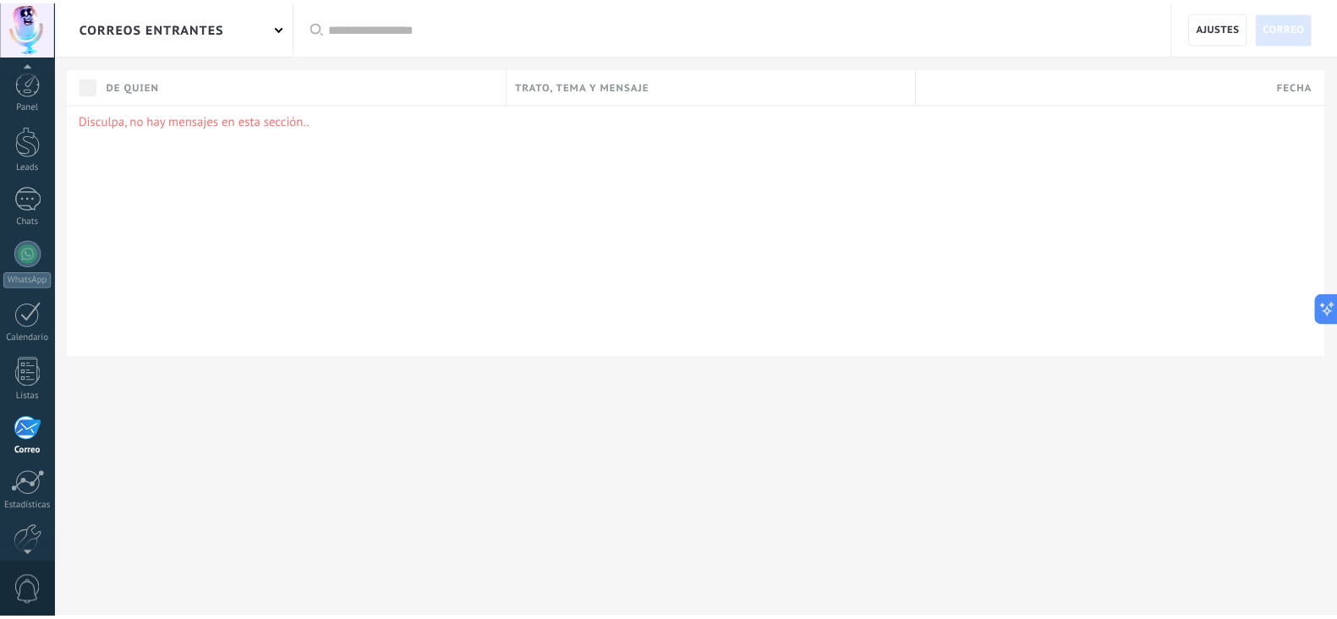
scroll to position [84, 0]
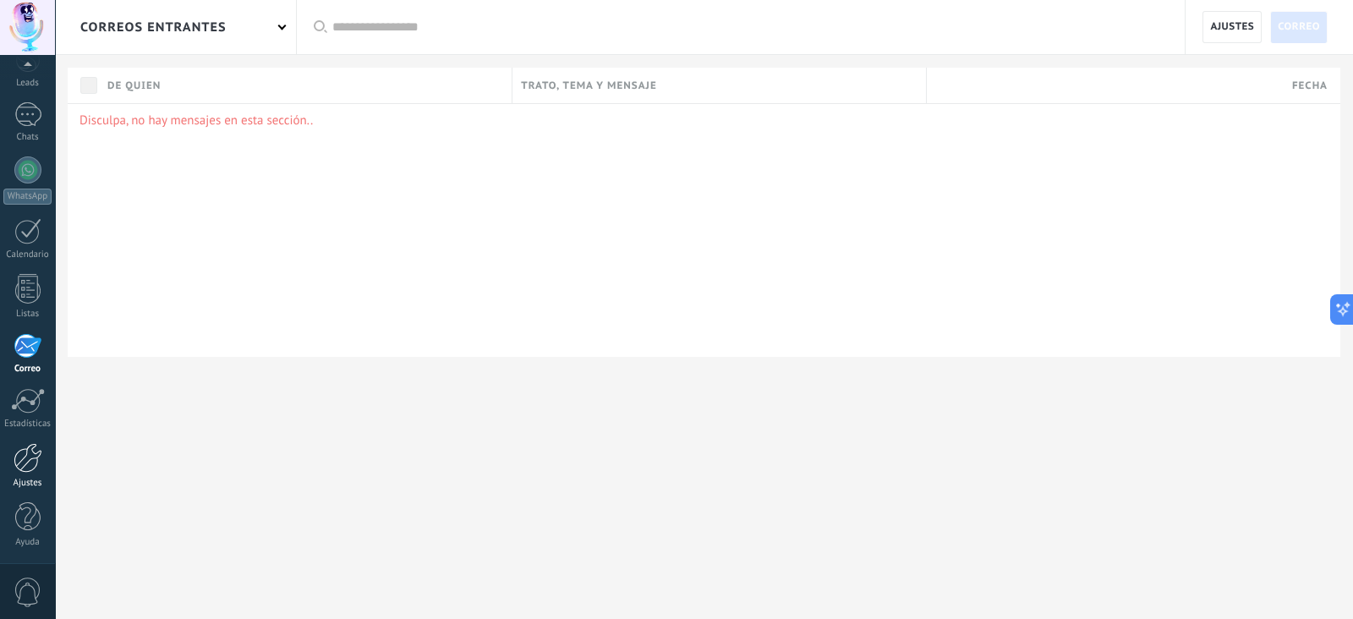
click at [29, 467] on div at bounding box center [28, 458] width 29 height 30
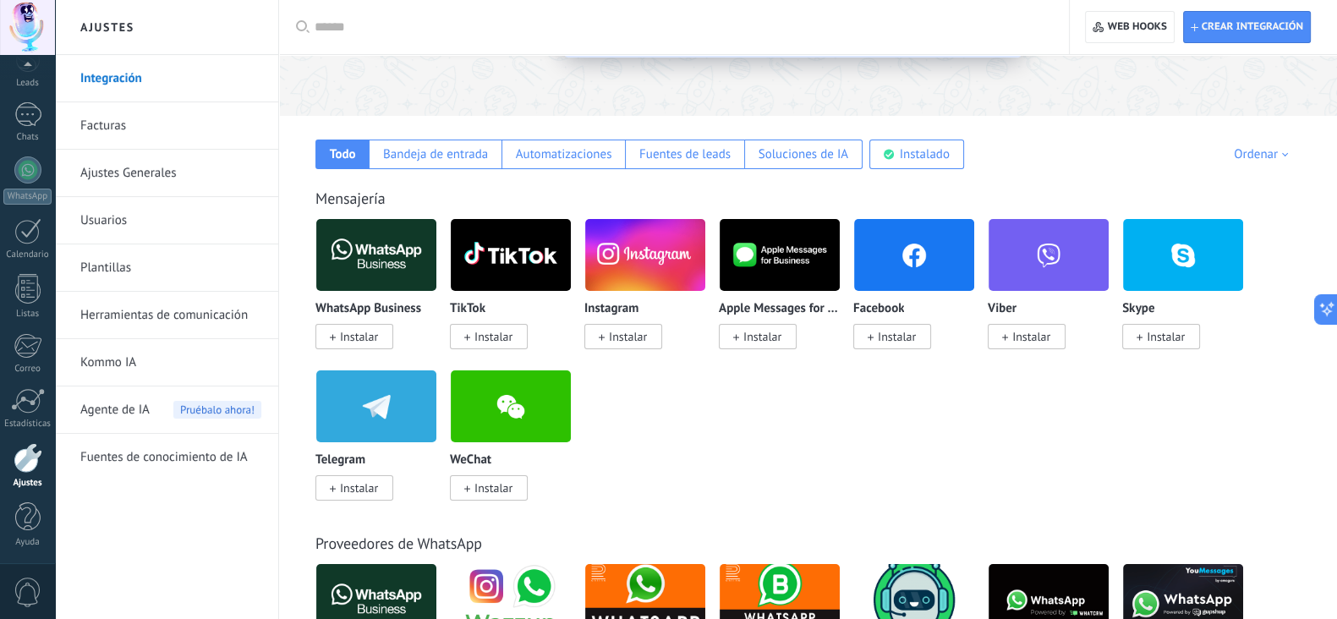
scroll to position [89, 0]
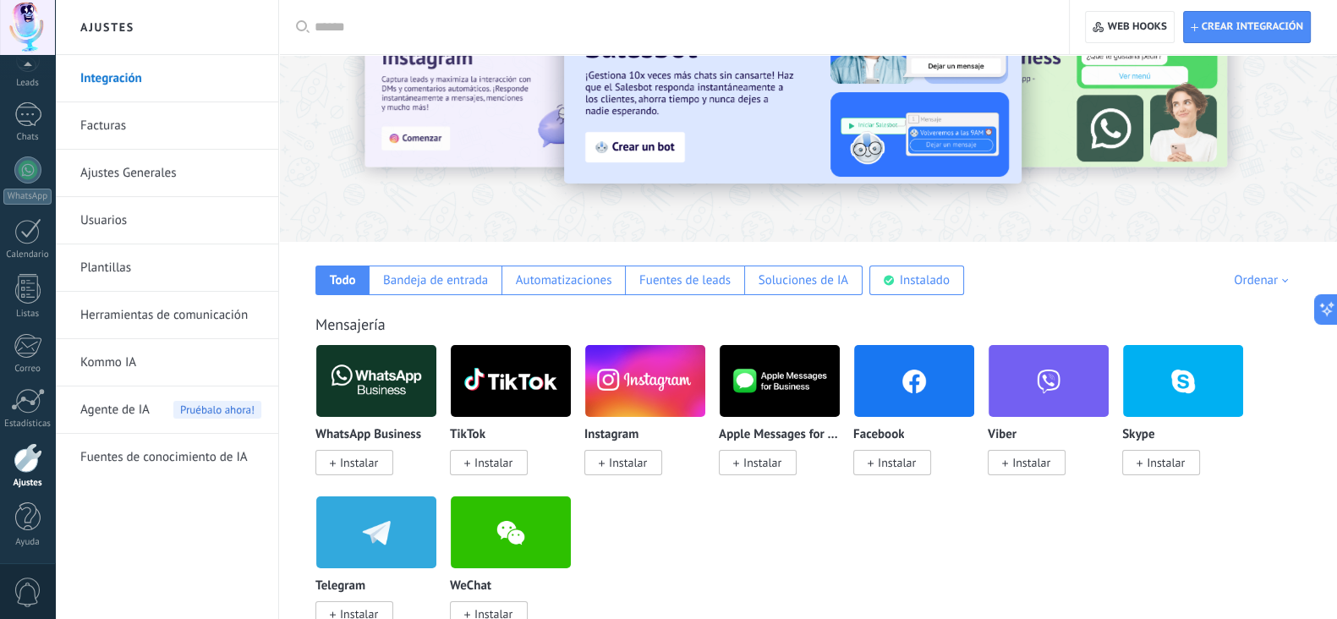
click at [119, 411] on span "Agente de IA" at bounding box center [114, 409] width 69 height 47
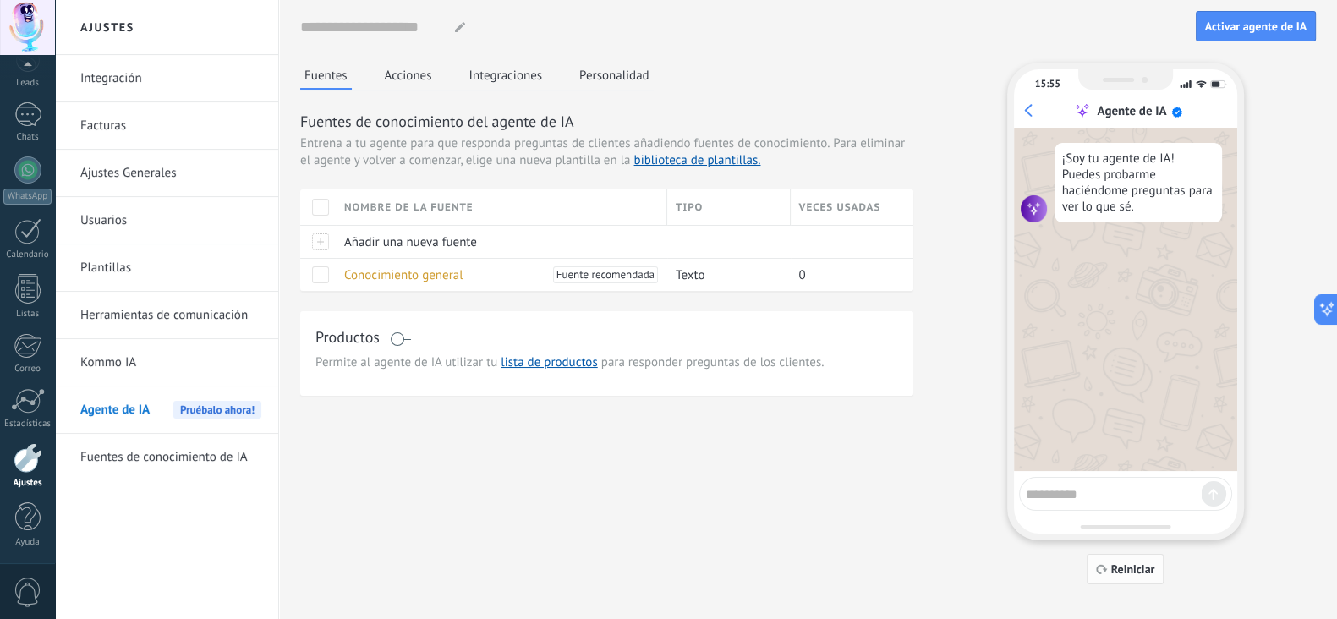
click at [1082, 494] on span "Reiniciar" at bounding box center [1133, 569] width 44 height 12
click at [1082, 481] on textarea at bounding box center [1114, 491] width 174 height 20
click at [1082, 494] on textarea at bounding box center [1114, 491] width 174 height 20
type textarea "****"
click at [1082, 493] on use at bounding box center [1213, 494] width 8 height 9
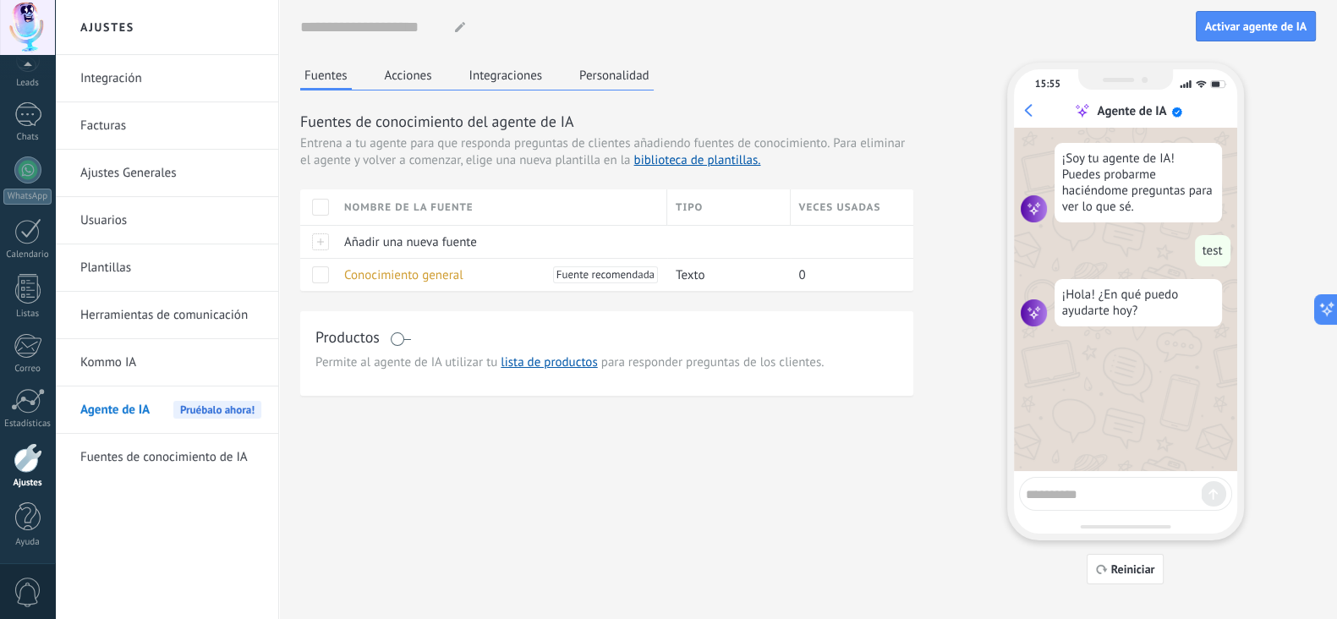
click at [127, 370] on link "Kommo IA" at bounding box center [170, 362] width 181 height 47
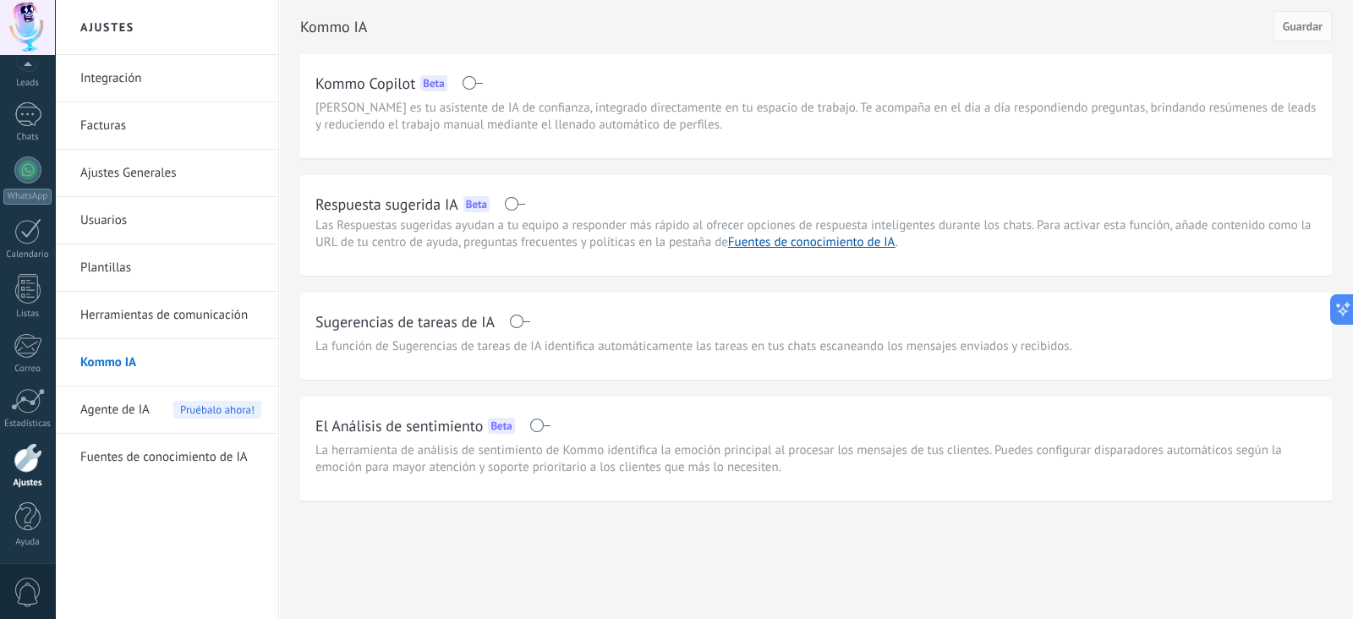
click at [145, 77] on link "Integración" at bounding box center [170, 78] width 181 height 47
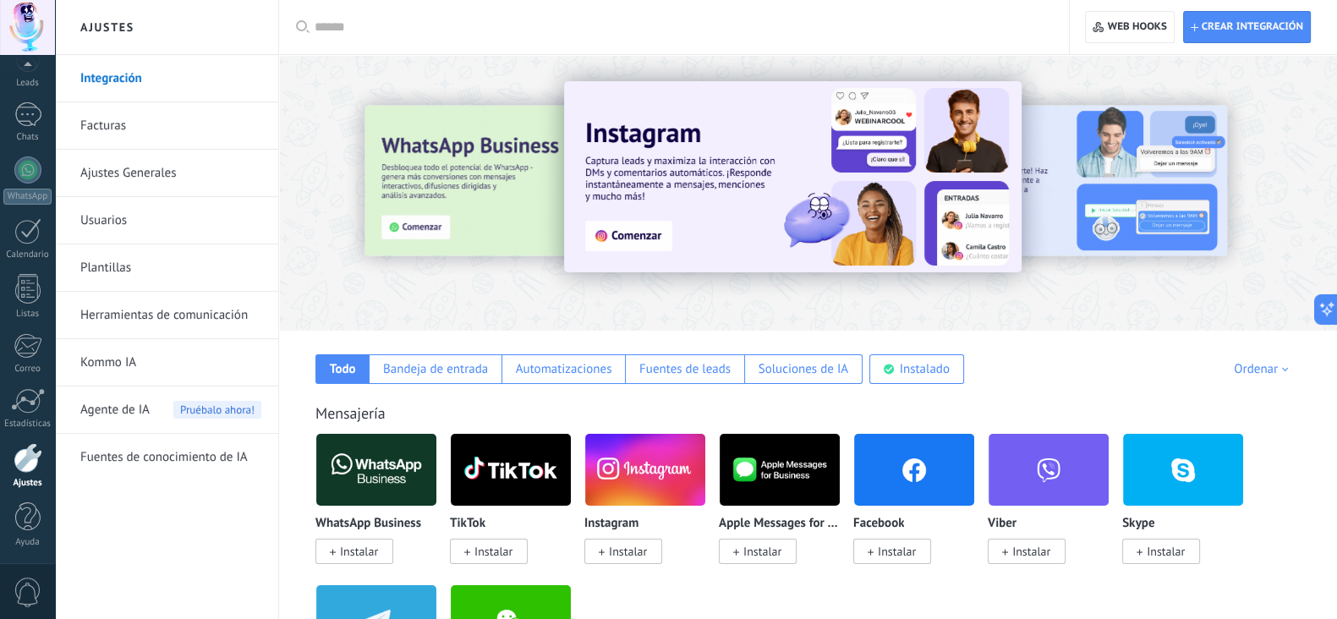
click at [145, 122] on link "Facturas" at bounding box center [170, 125] width 181 height 47
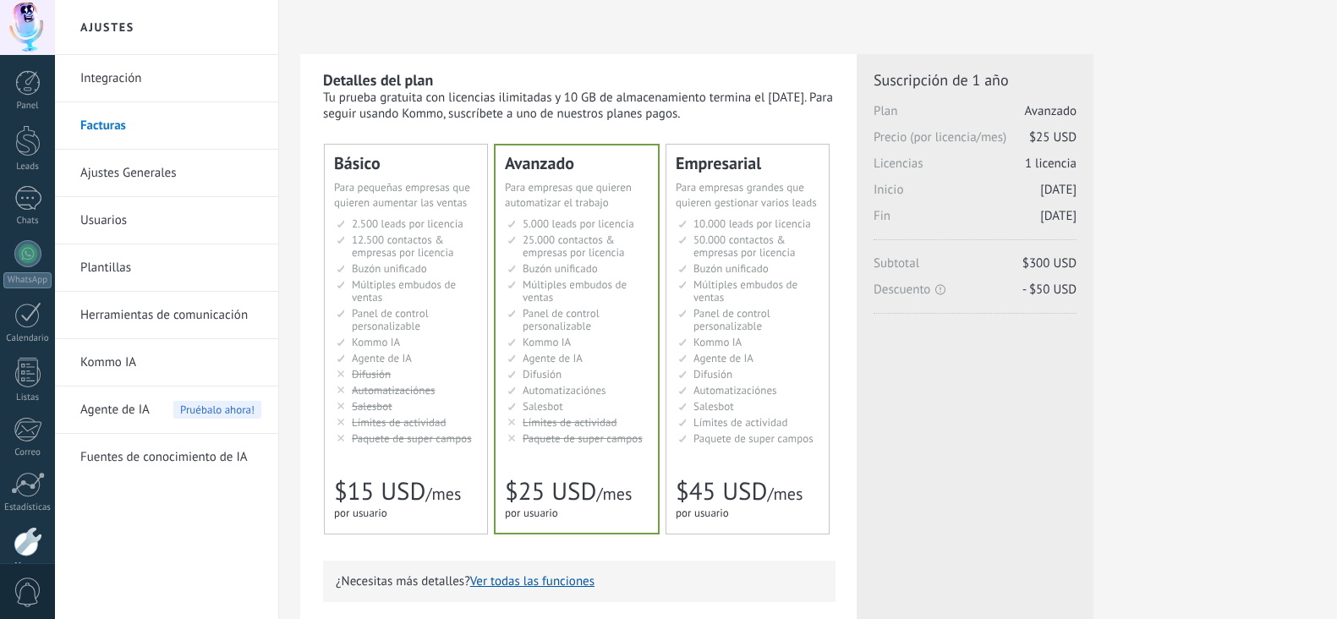
click at [135, 227] on link "Usuarios" at bounding box center [170, 220] width 181 height 47
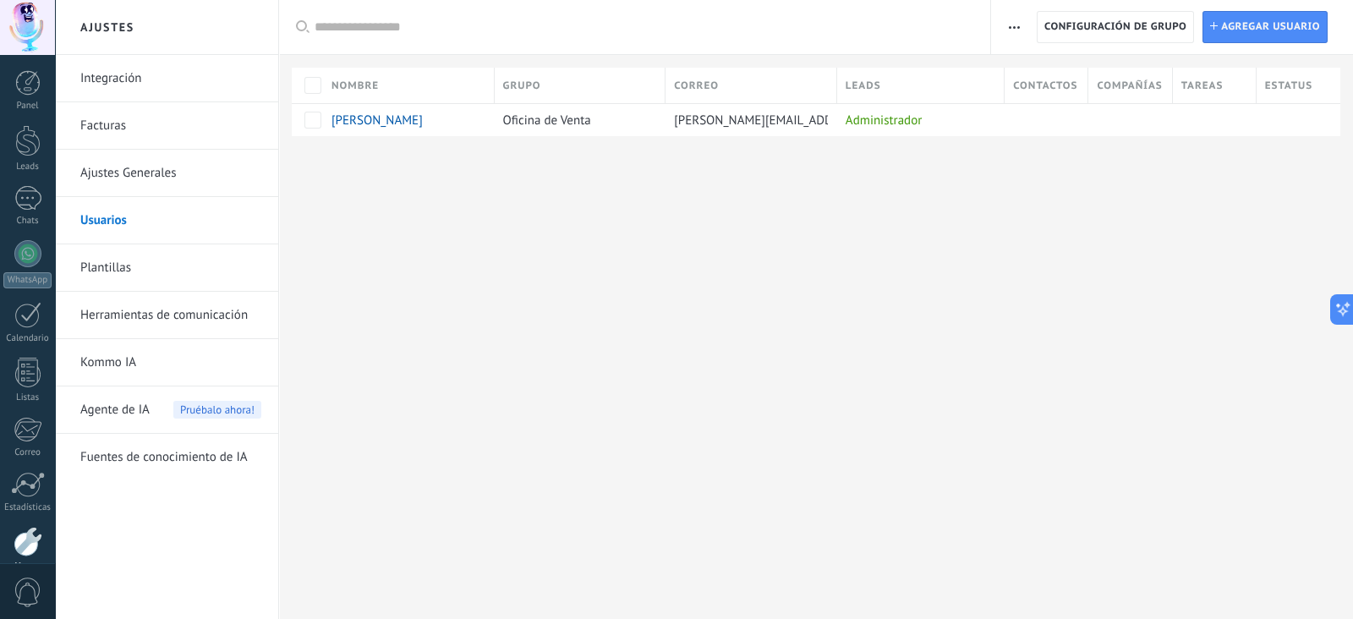
click at [126, 272] on link "Plantillas" at bounding box center [170, 267] width 181 height 47
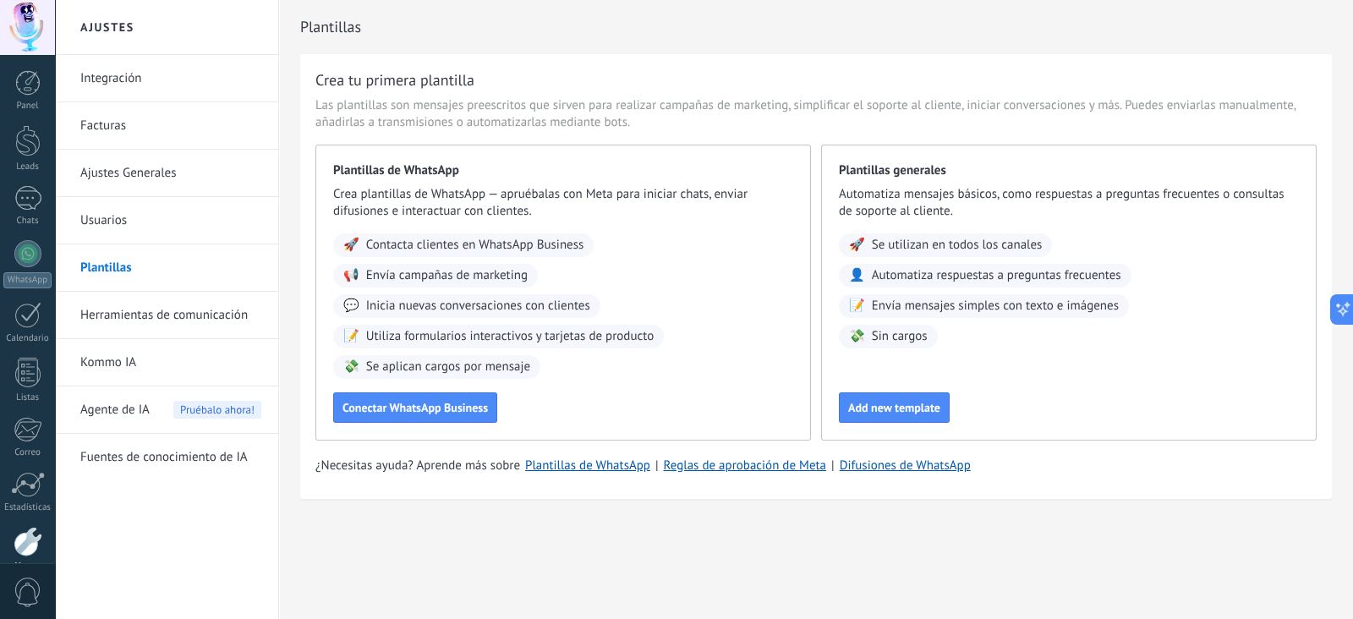
click at [140, 319] on link "Herramientas de comunicación" at bounding box center [170, 315] width 181 height 47
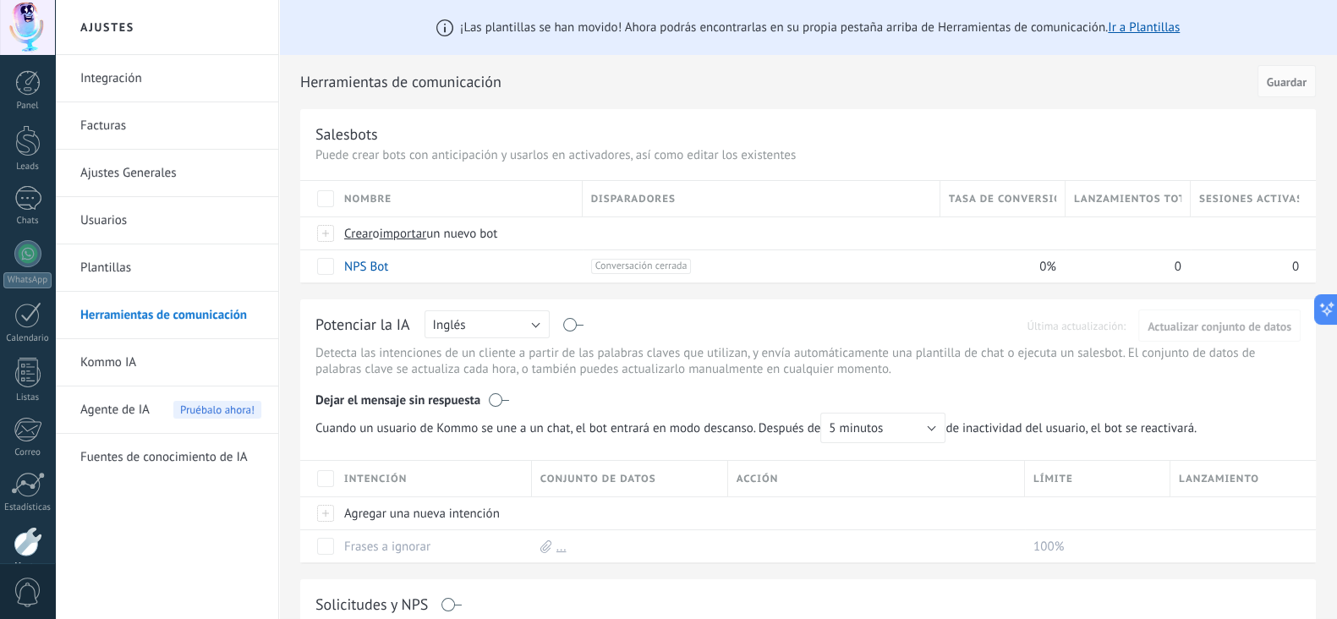
click at [115, 357] on link "Kommo IA" at bounding box center [170, 362] width 181 height 47
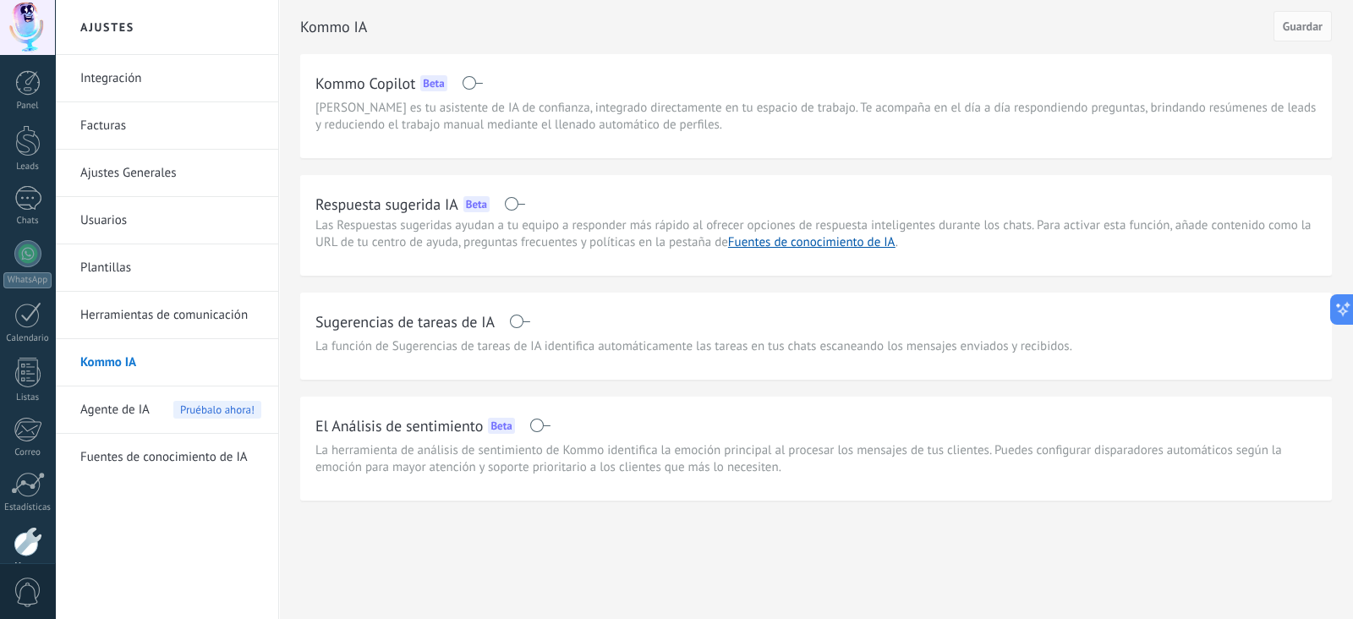
click at [130, 414] on span "Agente de IA" at bounding box center [114, 409] width 69 height 47
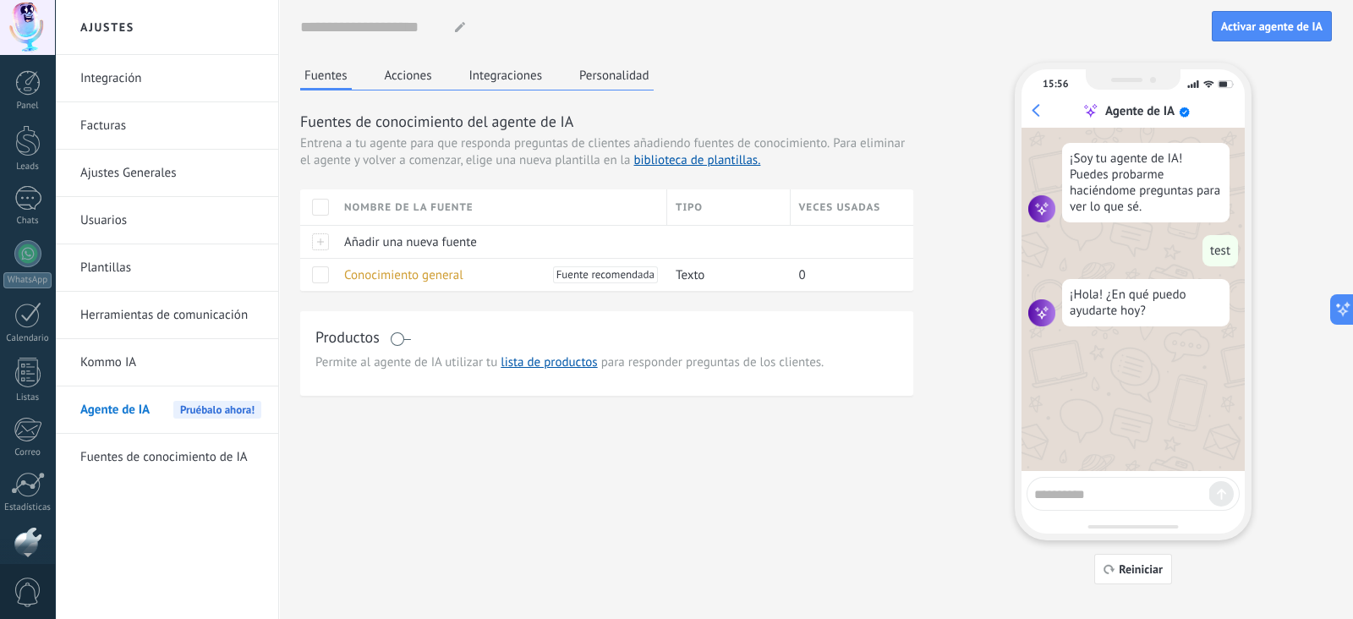
scroll to position [84, 0]
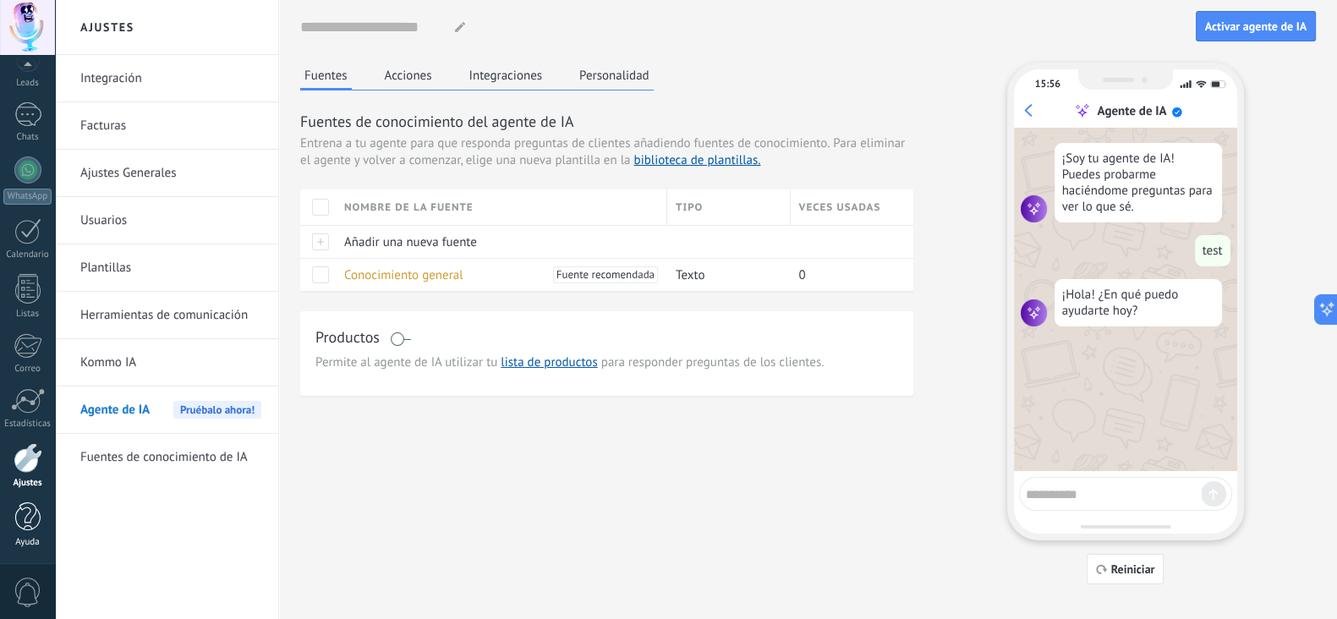
click at [25, 502] on div at bounding box center [27, 517] width 25 height 30
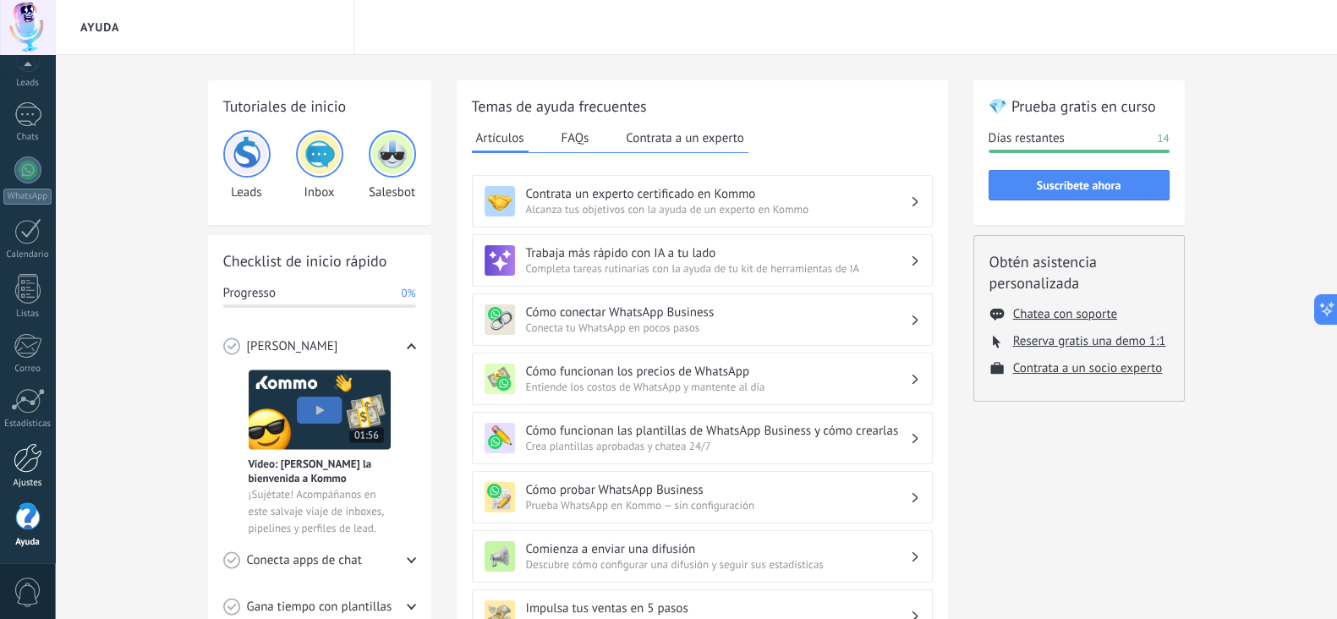
click at [23, 466] on div at bounding box center [28, 458] width 29 height 30
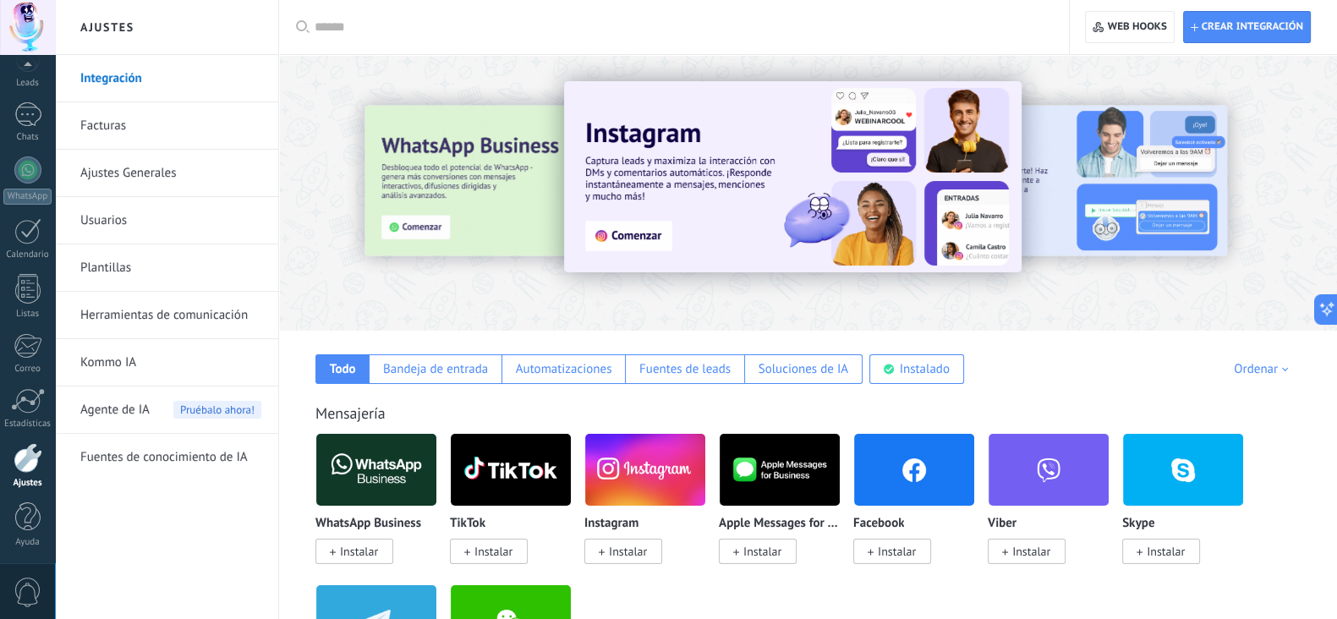
click at [118, 365] on link "Kommo IA" at bounding box center [170, 362] width 181 height 47
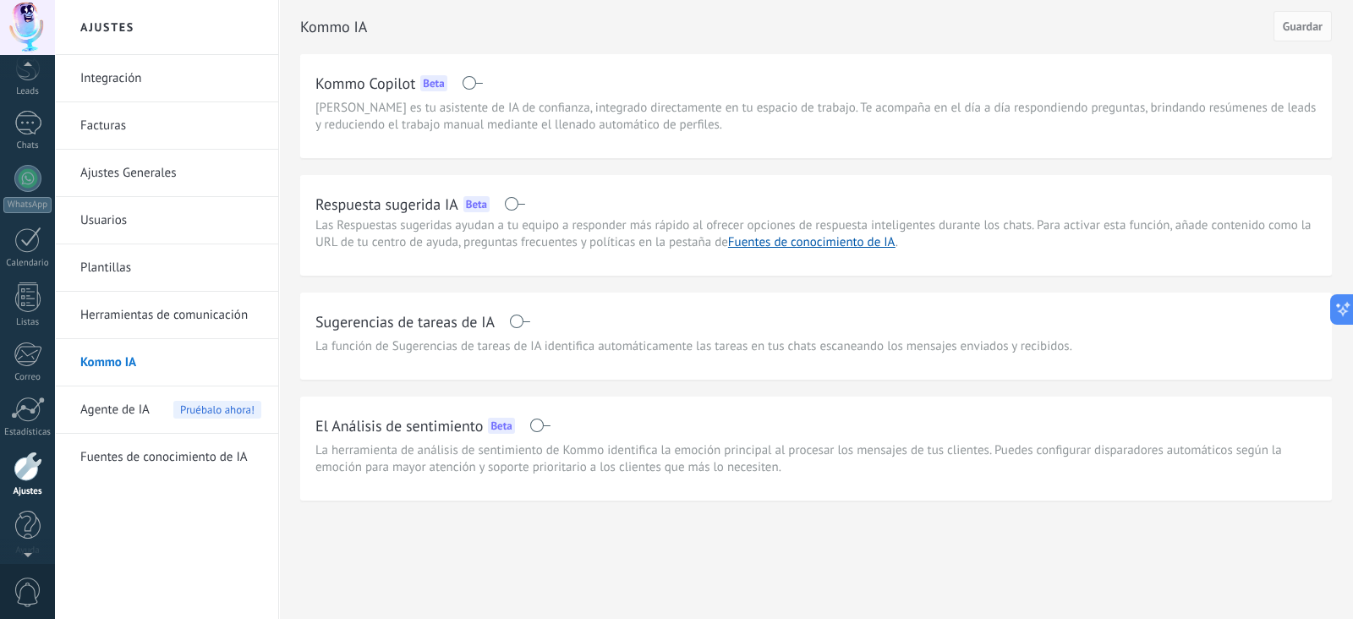
scroll to position [84, 0]
click at [143, 458] on link "Fuentes de conocimiento de IA" at bounding box center [170, 457] width 181 height 47
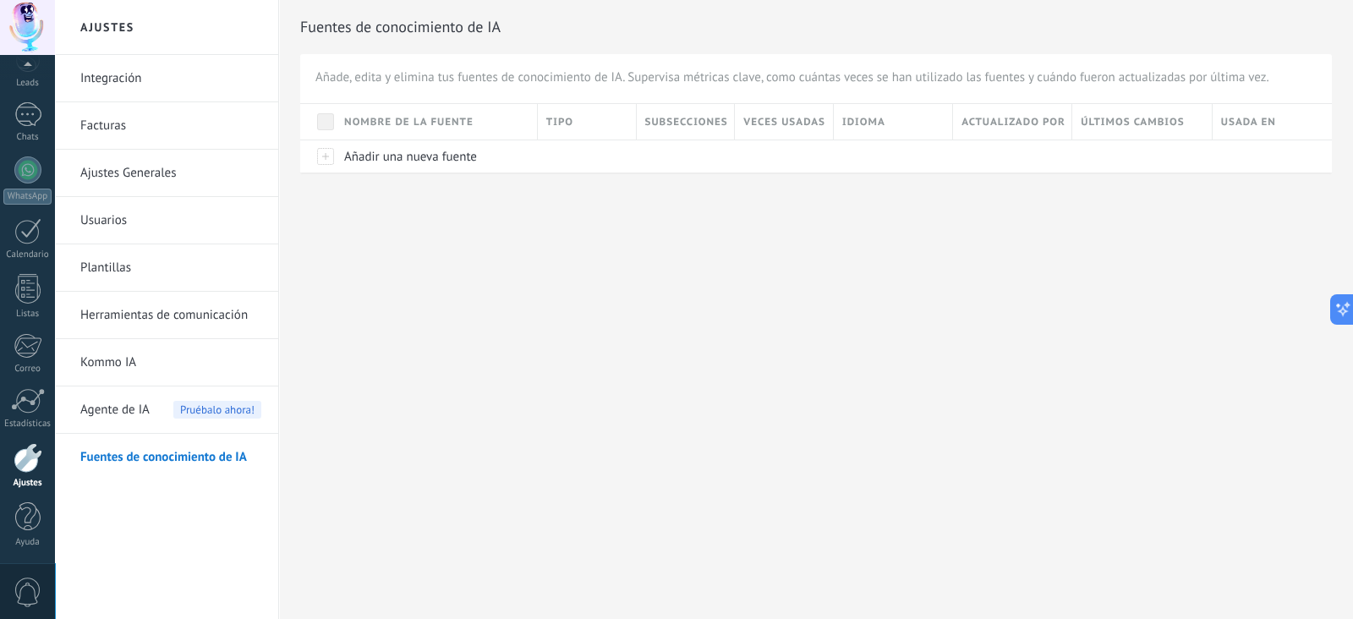
click at [123, 412] on span "Agente de IA" at bounding box center [114, 409] width 69 height 47
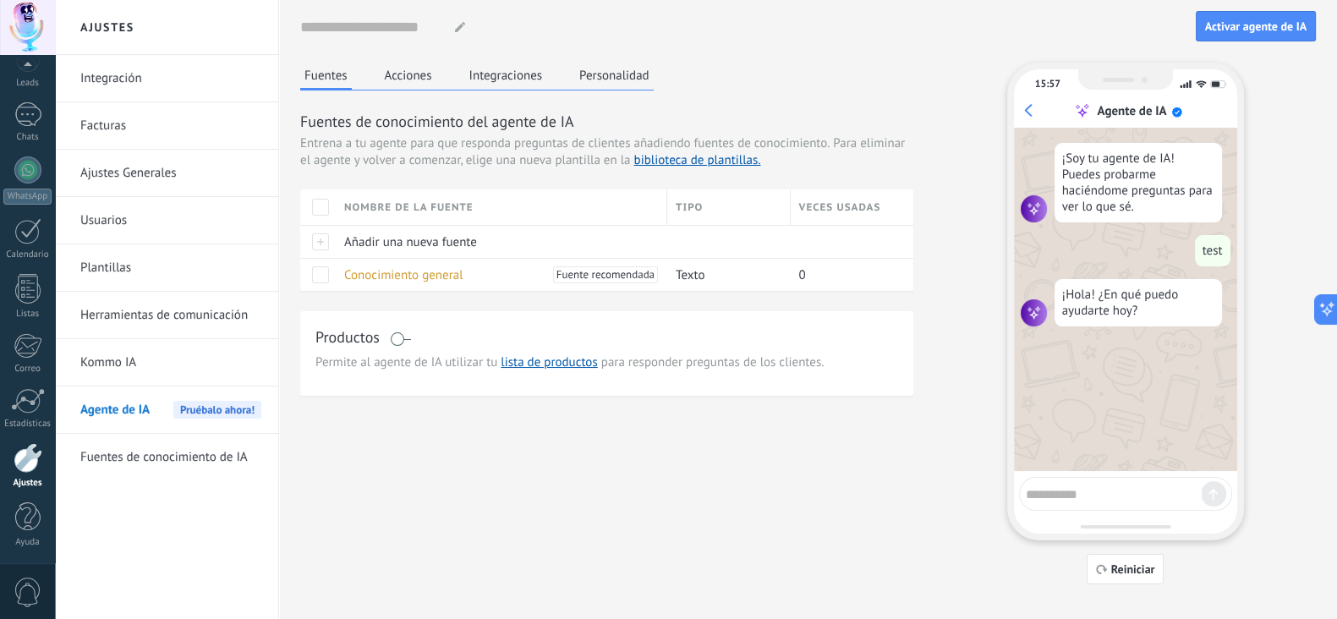
click at [411, 78] on button "Acciones" at bounding box center [409, 75] width 56 height 25
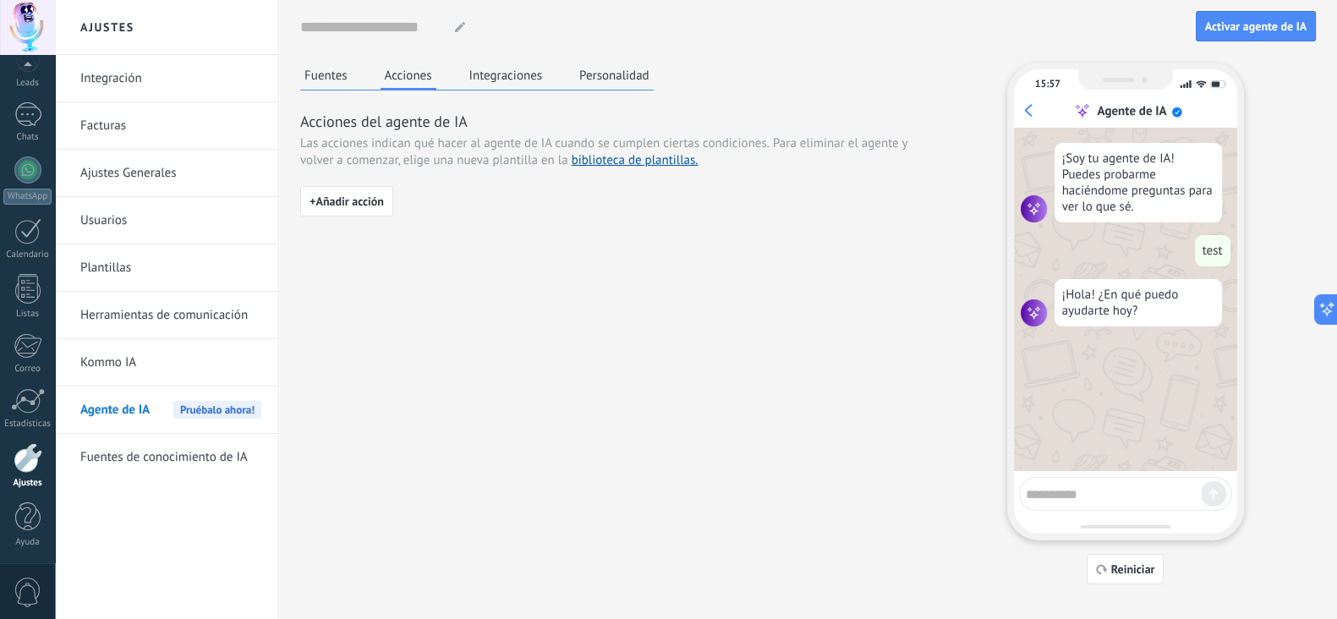
click at [518, 74] on button "Integraciones" at bounding box center [506, 75] width 82 height 25
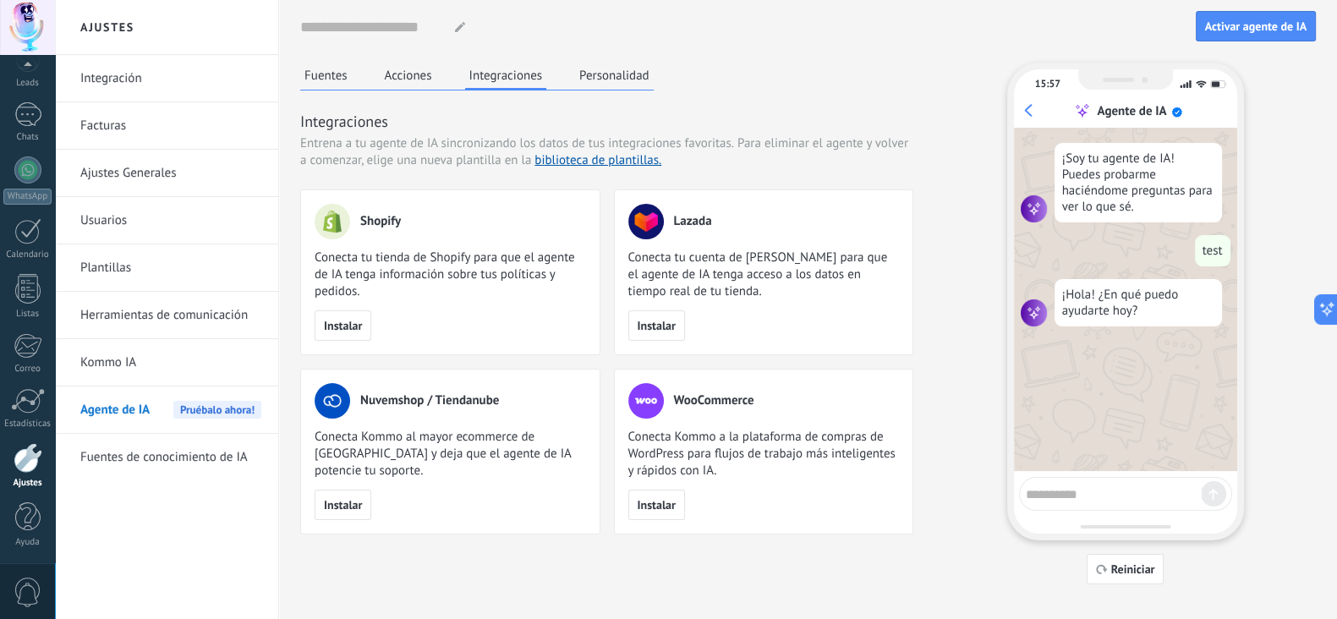
click at [588, 71] on button "Personalidad" at bounding box center [614, 75] width 79 height 25
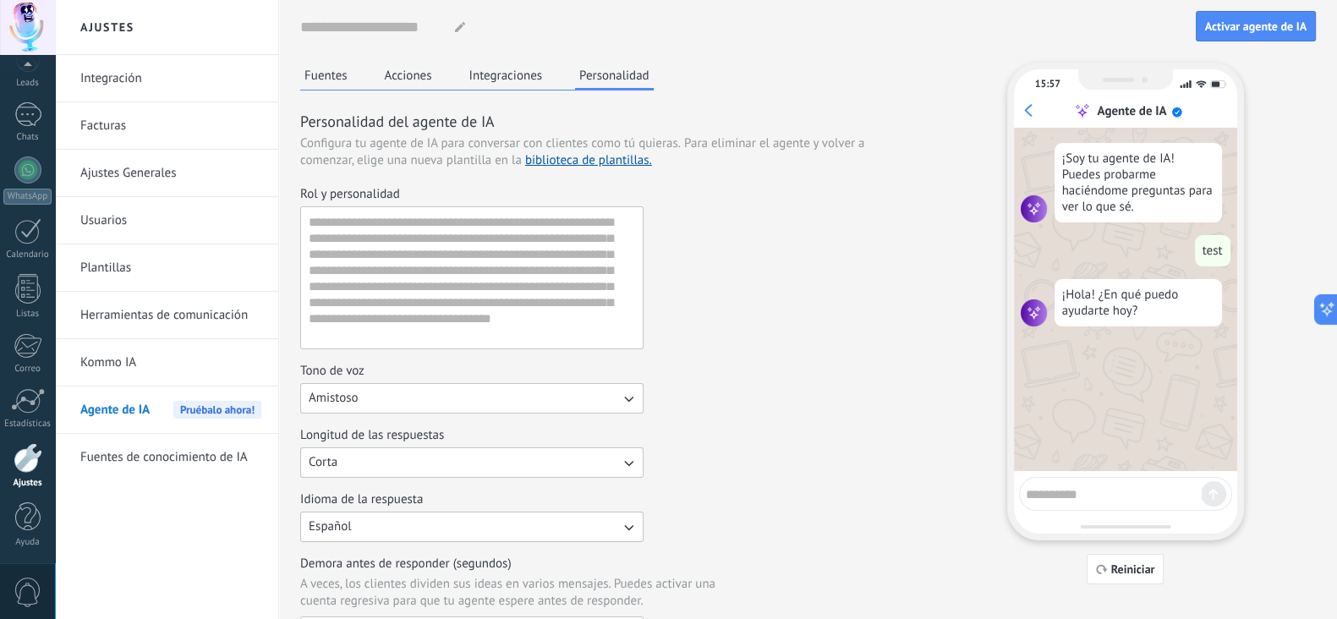
click at [130, 455] on link "Fuentes de conocimiento de IA" at bounding box center [170, 457] width 181 height 47
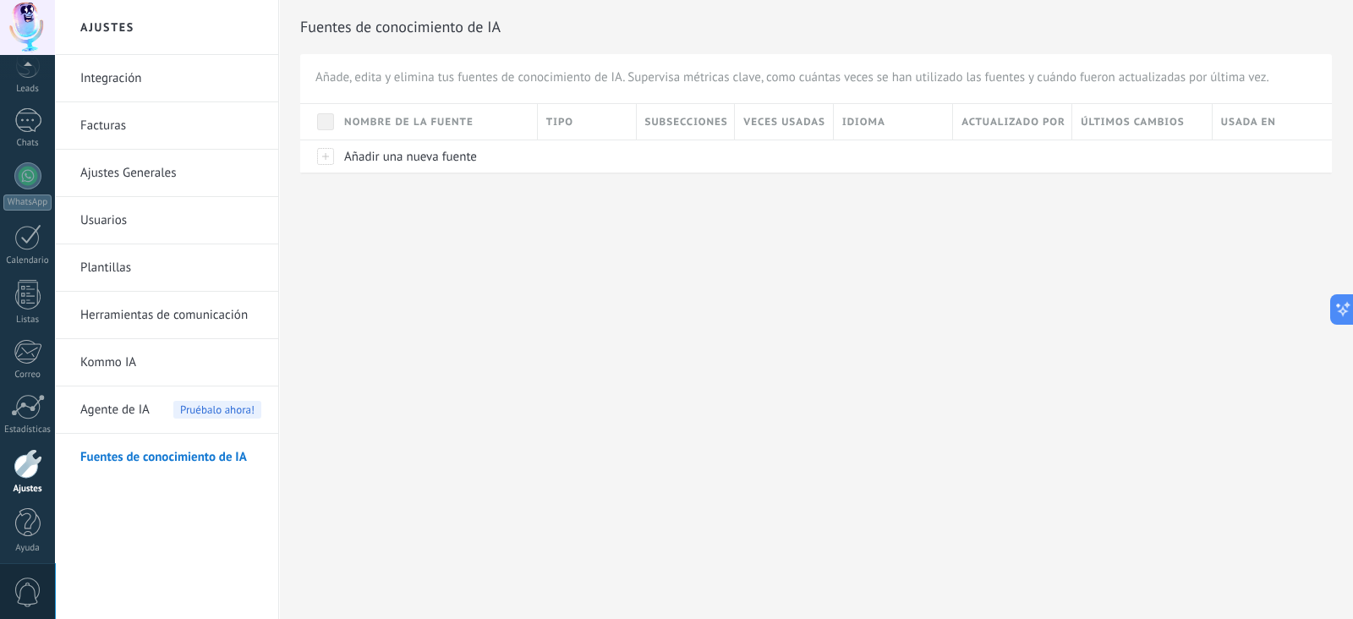
scroll to position [84, 0]
click at [25, 31] on div at bounding box center [27, 27] width 55 height 55
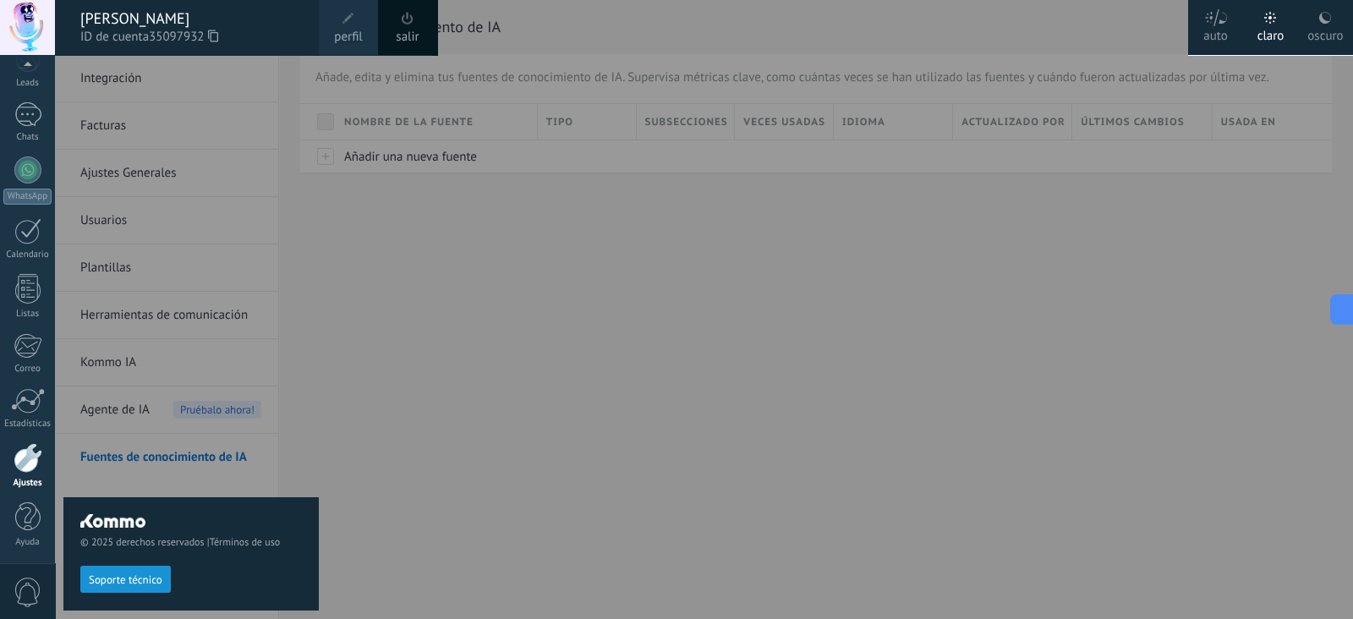
click at [400, 22] on span at bounding box center [407, 18] width 19 height 19
